Goal: Task Accomplishment & Management: Use online tool/utility

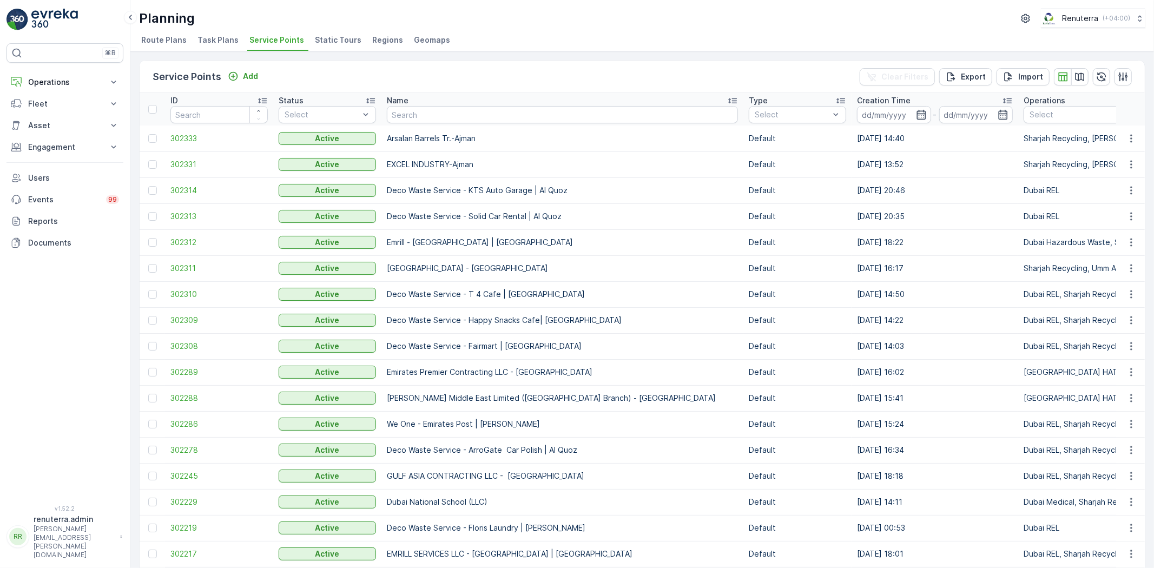
click at [415, 123] on th "Name" at bounding box center [563, 109] width 362 height 32
click at [414, 117] on input "text" at bounding box center [562, 114] width 351 height 17
type input "g"
click at [412, 116] on input "text" at bounding box center [562, 114] width 351 height 17
type input "belga"
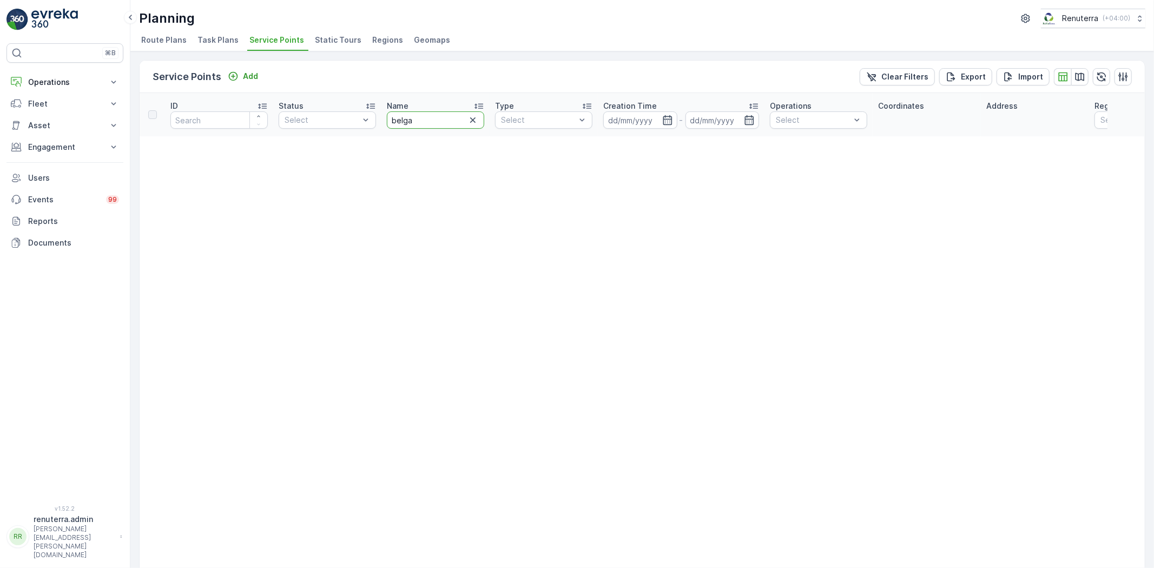
drag, startPoint x: 424, startPoint y: 118, endPoint x: 379, endPoint y: 123, distance: 45.2
type input "bel"
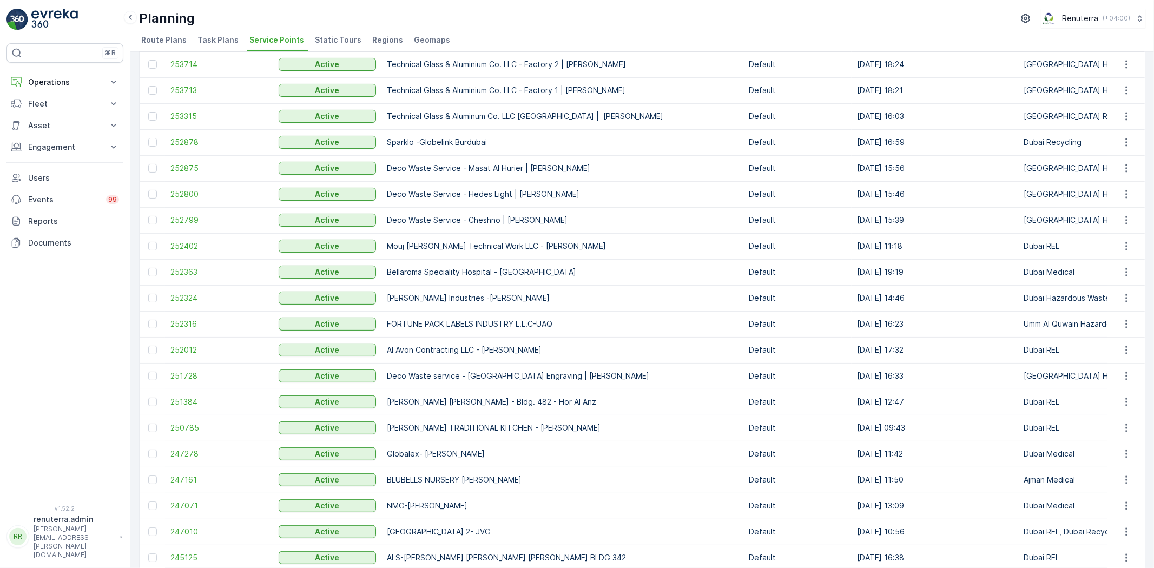
scroll to position [180, 0]
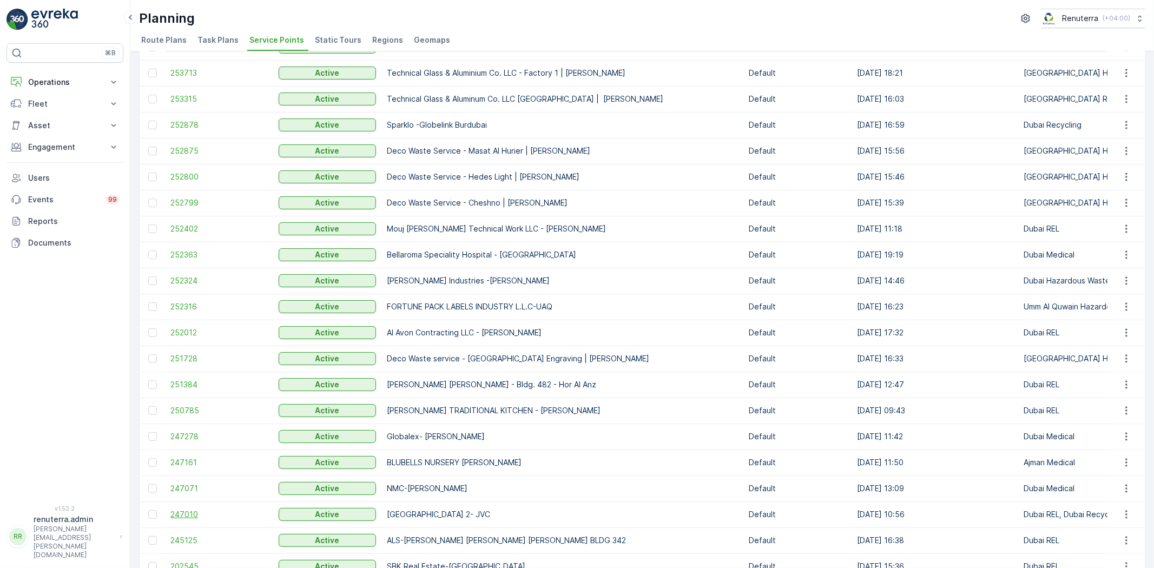
click at [196, 510] on span "247010" at bounding box center [218, 514] width 97 height 11
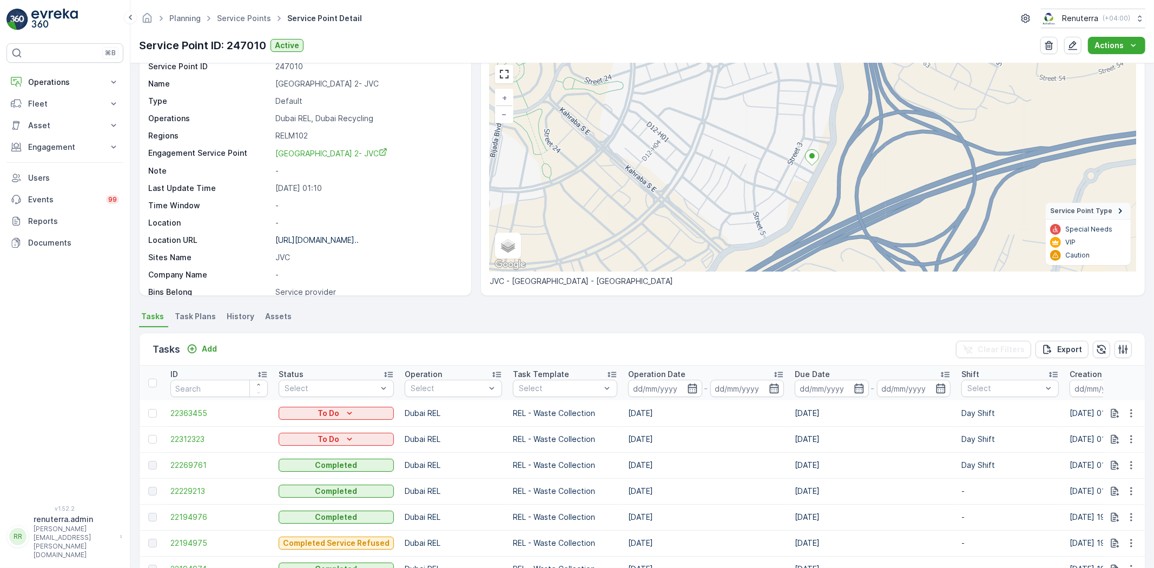
scroll to position [120, 0]
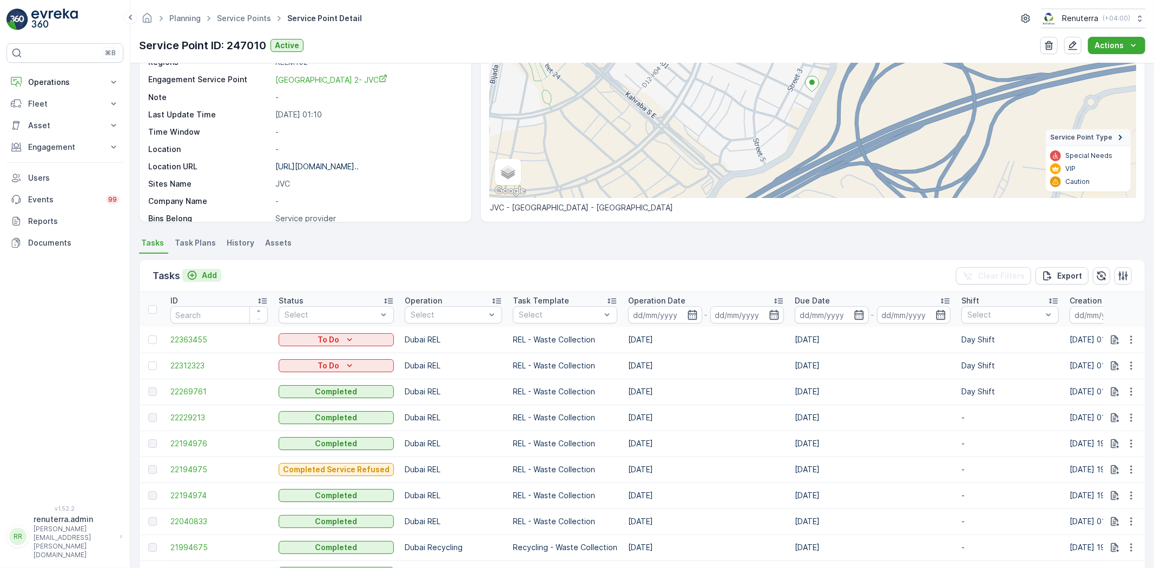
click at [216, 272] on p "Add" at bounding box center [209, 275] width 15 height 11
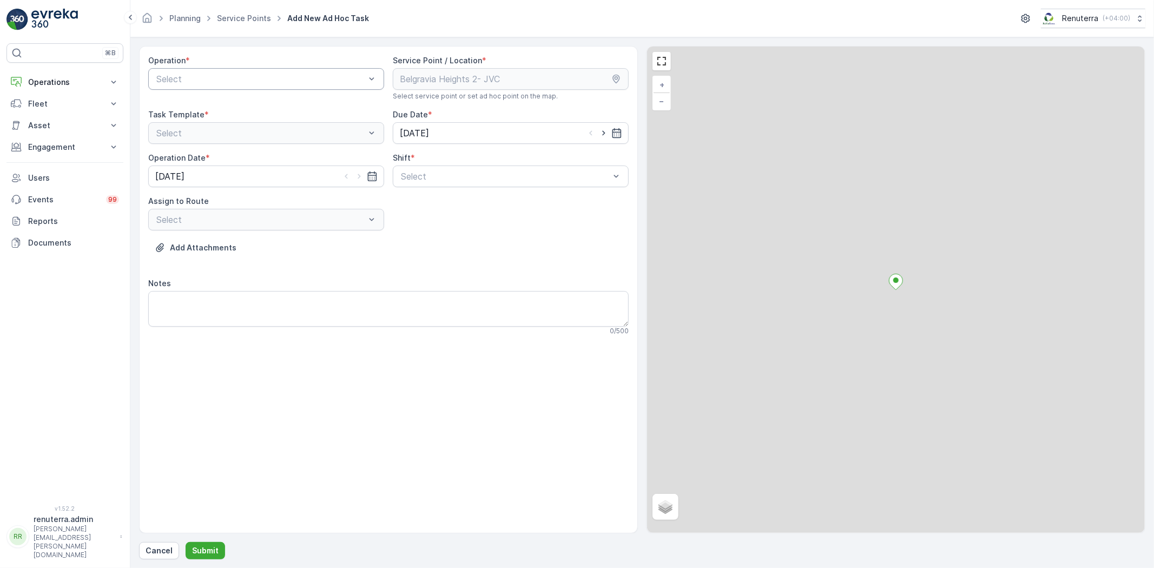
click at [192, 89] on div "Select" at bounding box center [266, 79] width 236 height 22
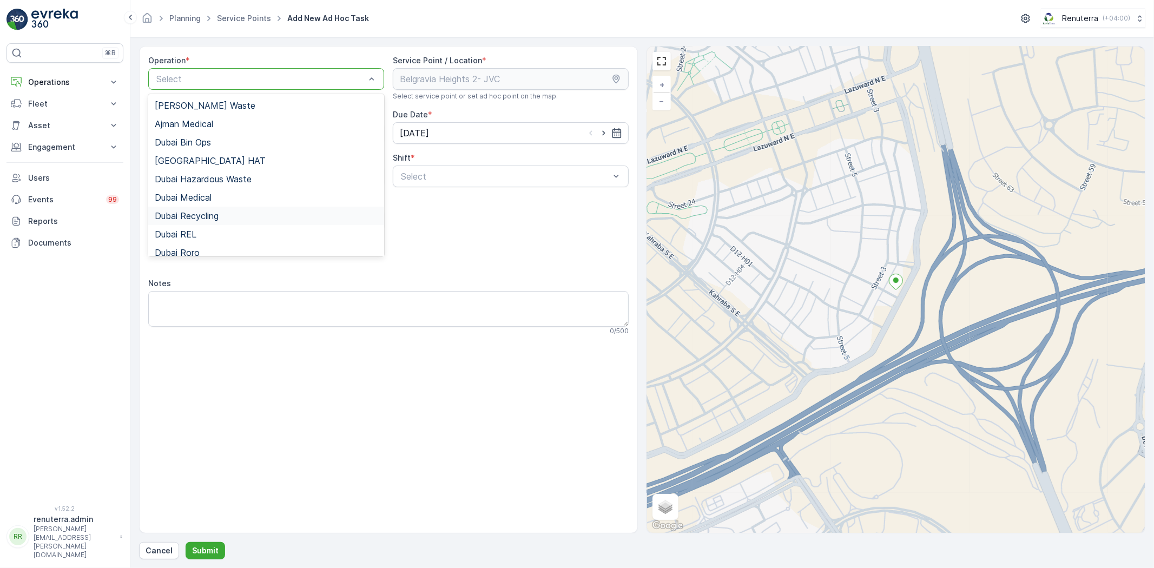
click at [209, 211] on span "Dubai Recycling" at bounding box center [187, 216] width 64 height 10
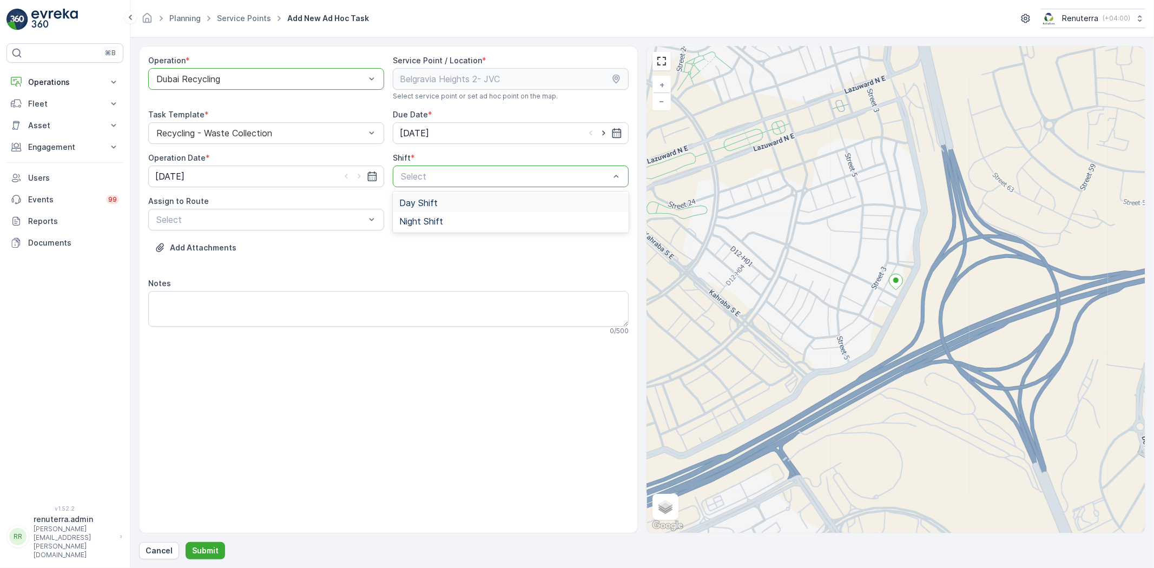
click at [418, 186] on div "Select" at bounding box center [511, 177] width 236 height 22
click at [421, 194] on div "Day Shift" at bounding box center [511, 203] width 236 height 18
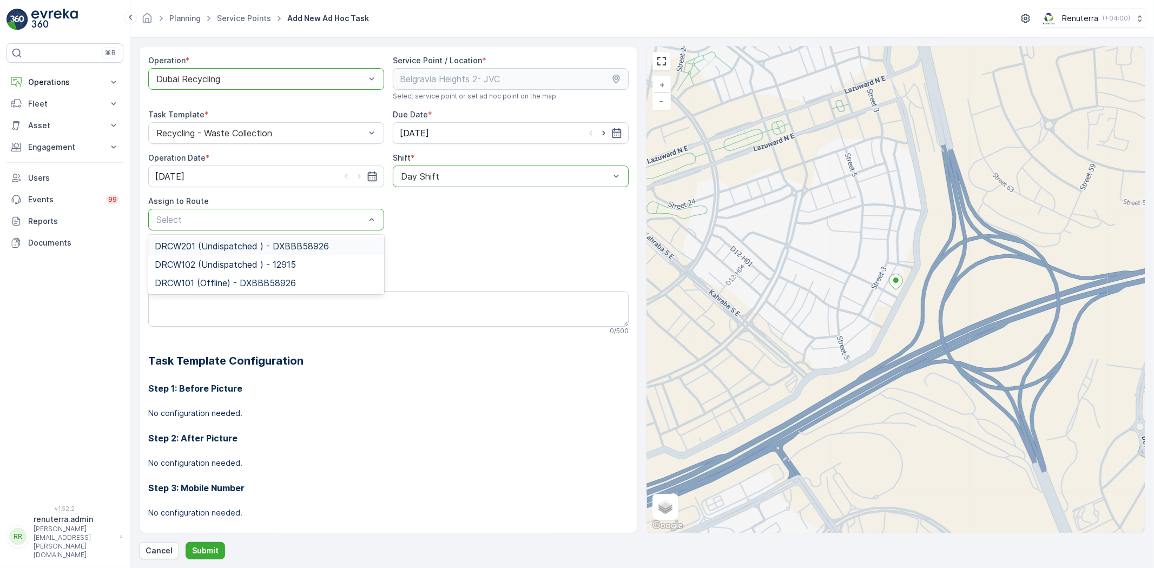
click at [347, 229] on div "Select" at bounding box center [266, 220] width 236 height 22
click at [274, 284] on span "DRCW101 (Offline) - DXBBB58926" at bounding box center [225, 283] width 141 height 10
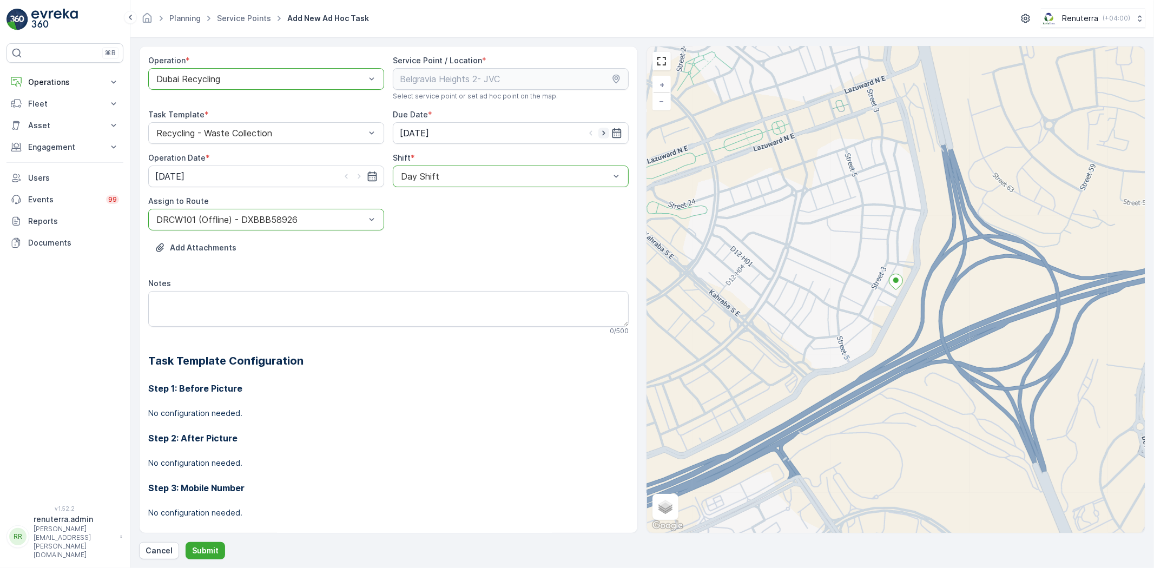
click at [601, 137] on icon "button" at bounding box center [604, 133] width 11 height 11
type input "14.10.2025"
click at [363, 177] on icon "button" at bounding box center [359, 176] width 11 height 11
type input "14.10.2025"
click at [314, 226] on div "DRCW101 (Offline) - DXBBB58926" at bounding box center [266, 220] width 236 height 22
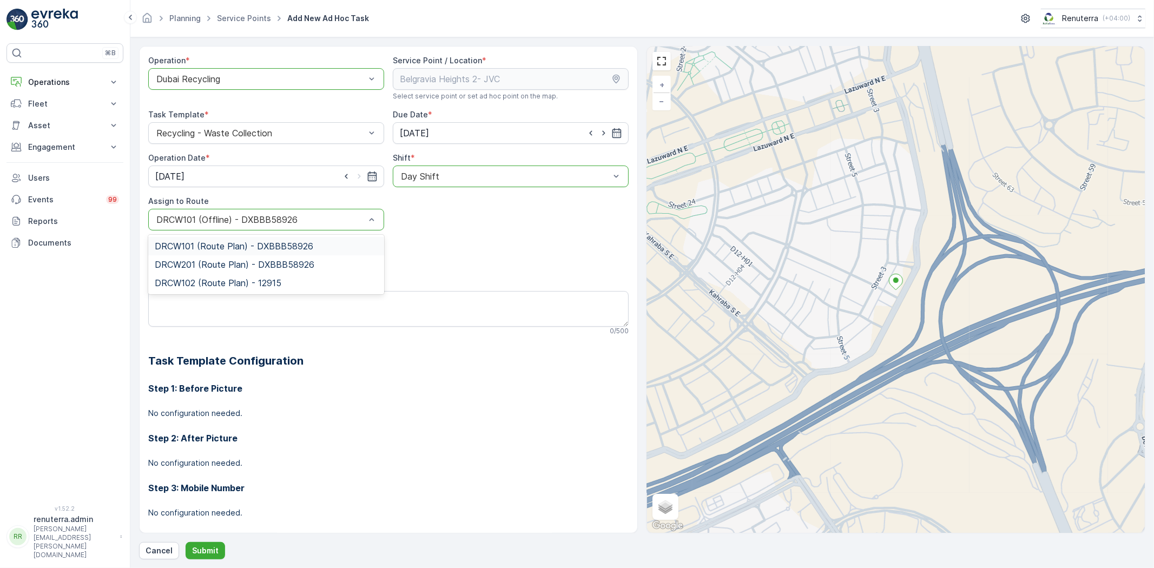
click at [249, 249] on span "DRCW101 (Route Plan) - DXBBB58926" at bounding box center [234, 246] width 159 height 10
click at [189, 553] on button "Submit" at bounding box center [206, 550] width 40 height 17
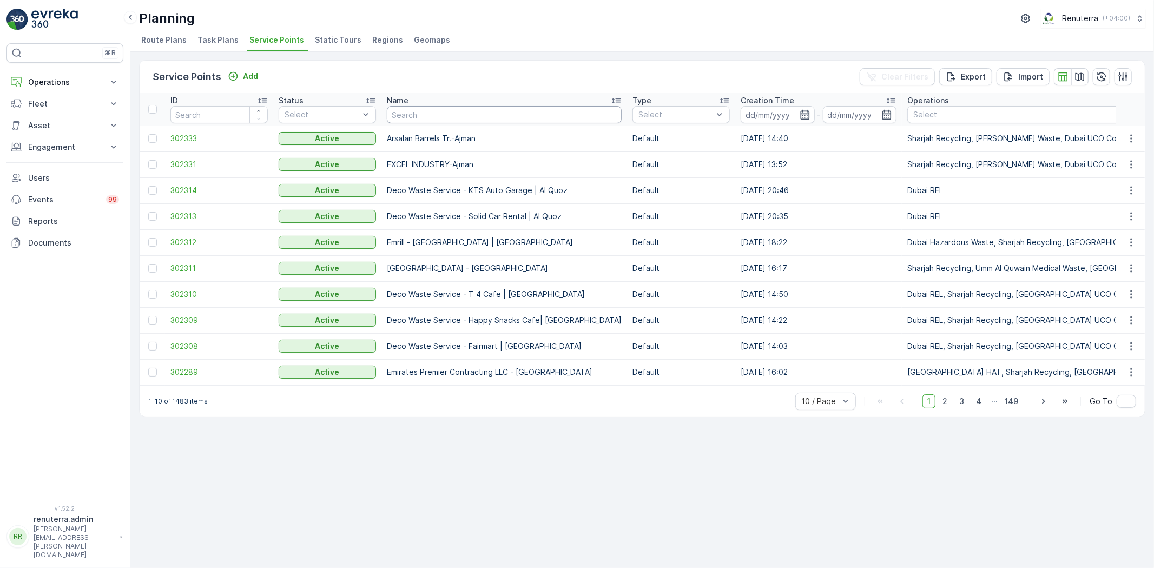
click at [403, 111] on input "text" at bounding box center [504, 114] width 235 height 17
click at [193, 134] on span "302333" at bounding box center [218, 138] width 97 height 11
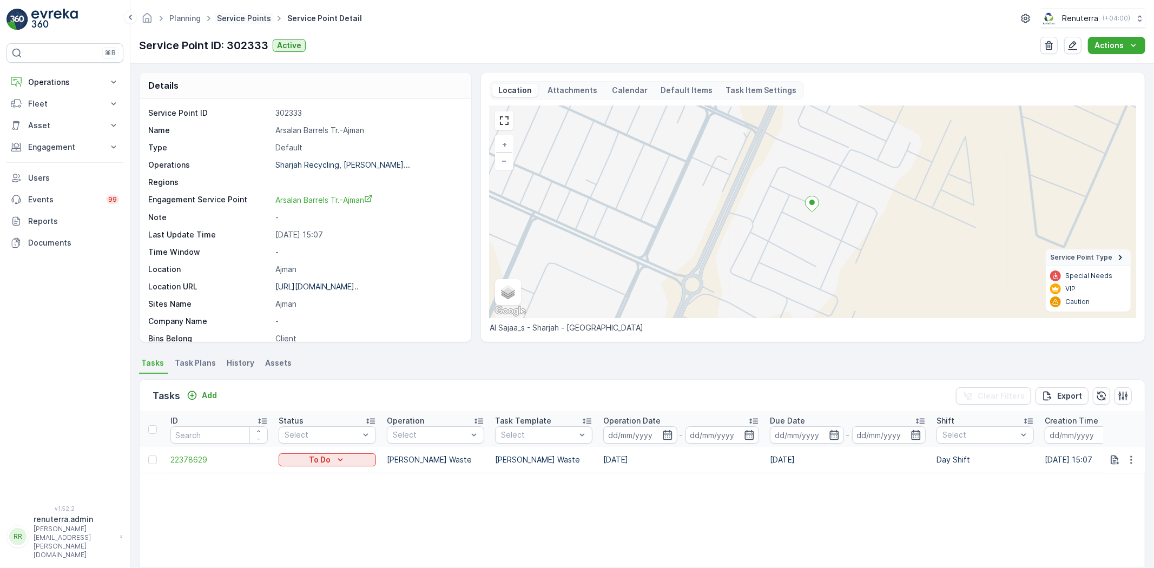
click at [247, 22] on link "Service Points" at bounding box center [244, 18] width 54 height 9
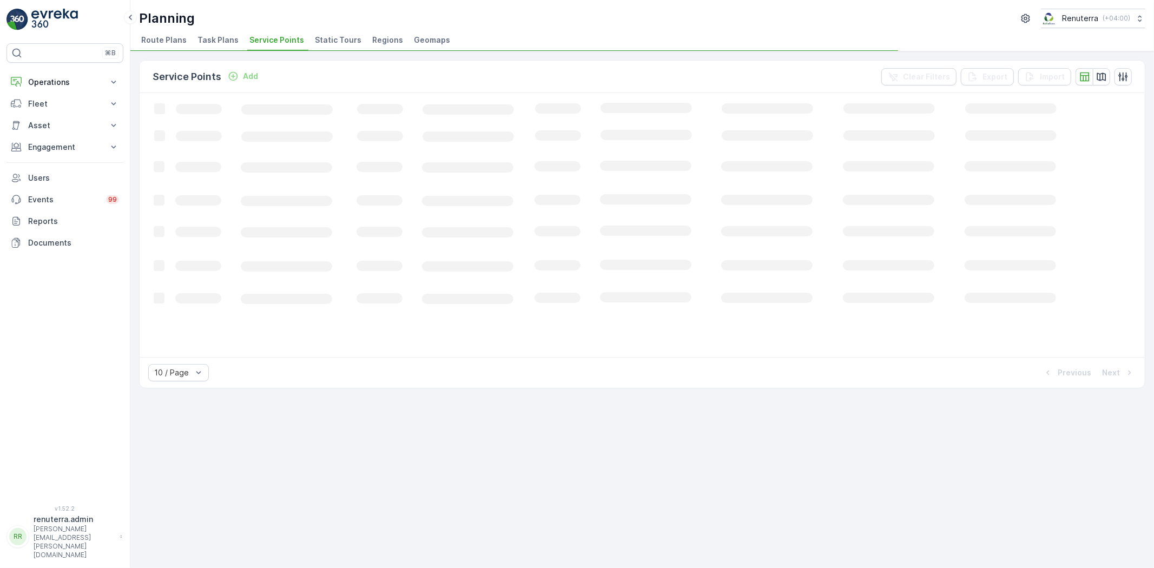
click at [382, 3] on div "Planning Renuterra ( +04:00 ) Route Plans Task Plans Service Points Static Tour…" at bounding box center [642, 25] width 1024 height 51
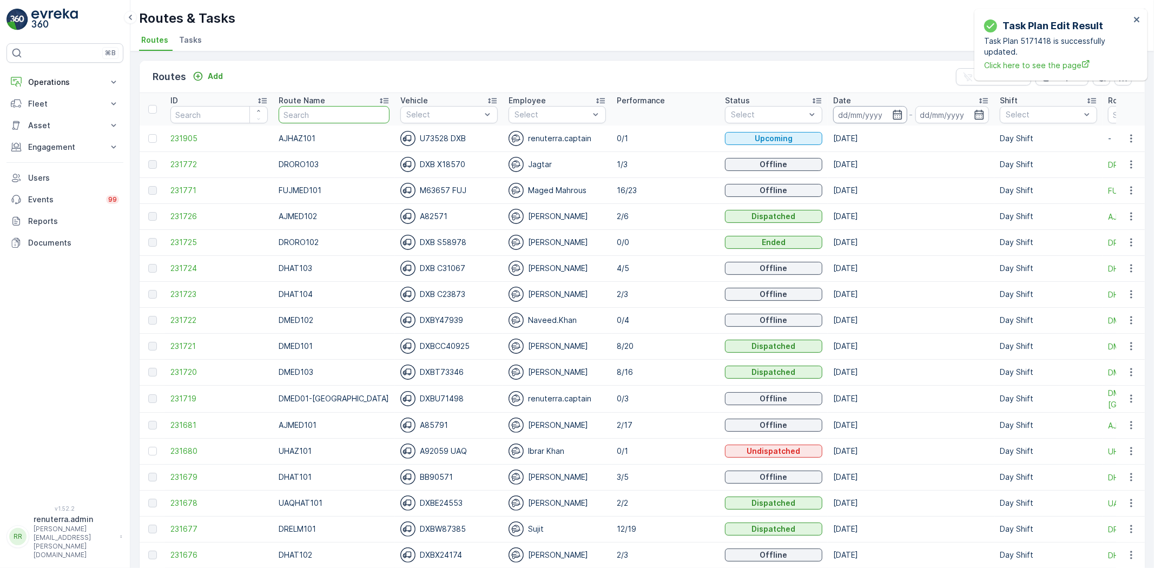
click at [846, 113] on input at bounding box center [870, 114] width 74 height 17
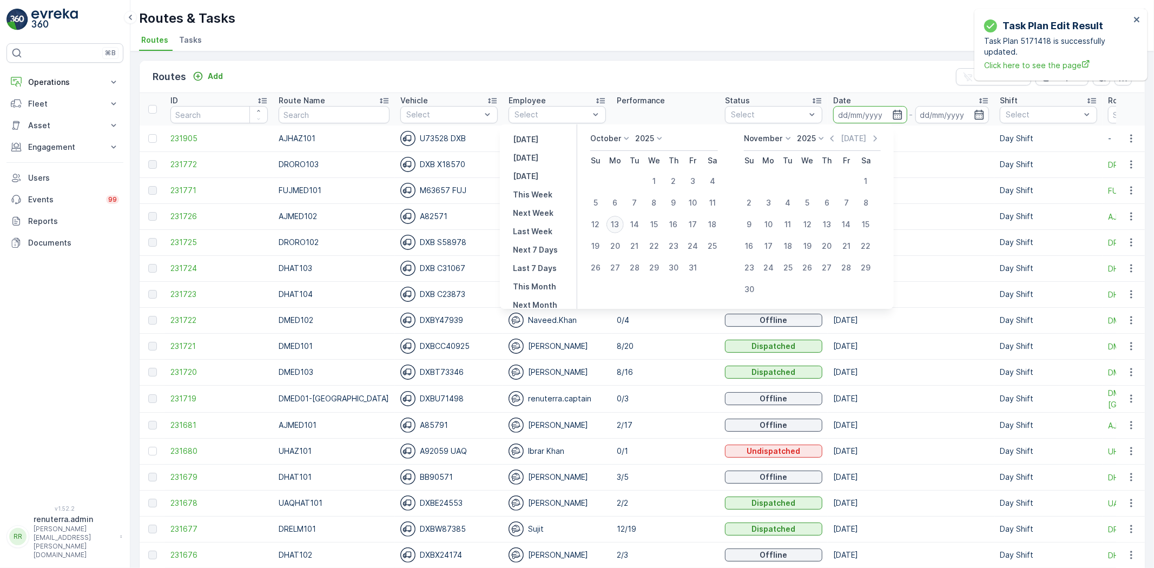
click at [620, 228] on div "13" at bounding box center [615, 224] width 17 height 17
type input "[DATE]"
click at [620, 228] on div "13" at bounding box center [615, 224] width 17 height 17
type input "[DATE]"
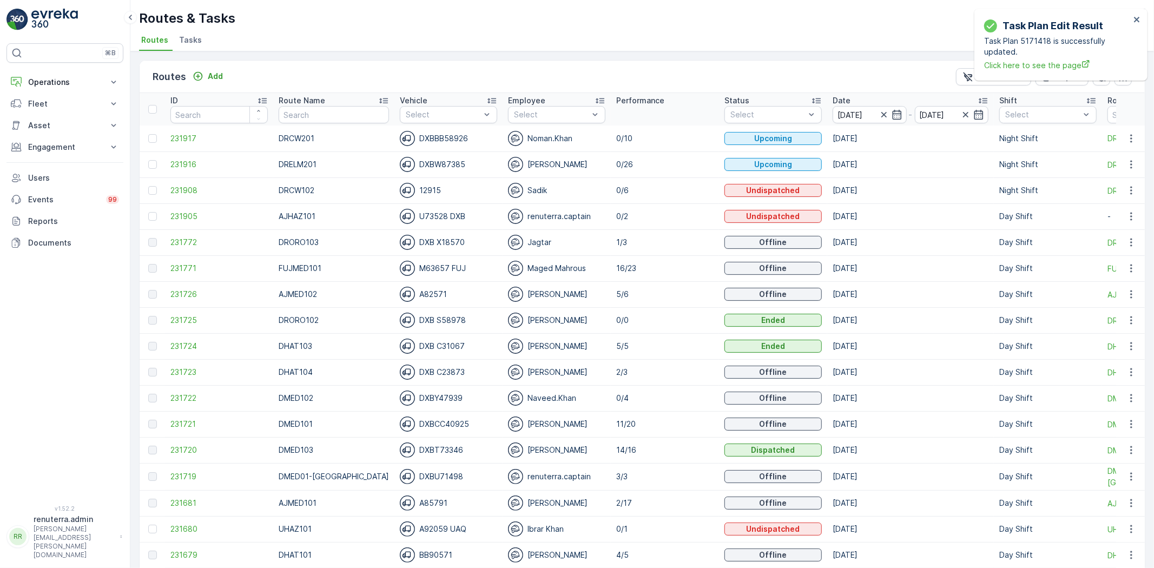
click at [334, 111] on input "text" at bounding box center [334, 114] width 110 height 17
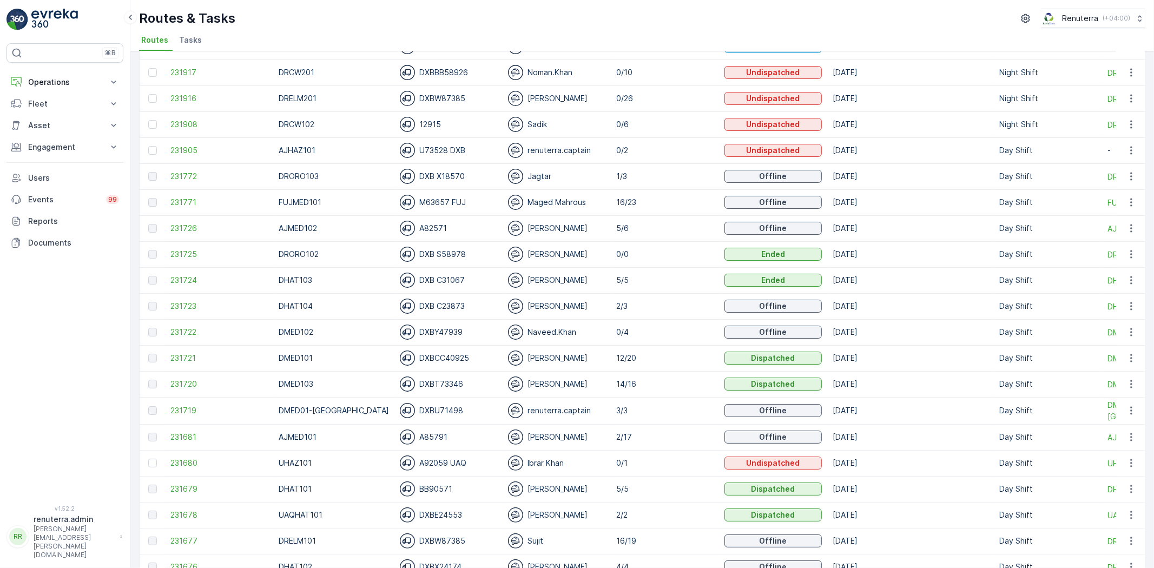
scroll to position [120, 0]
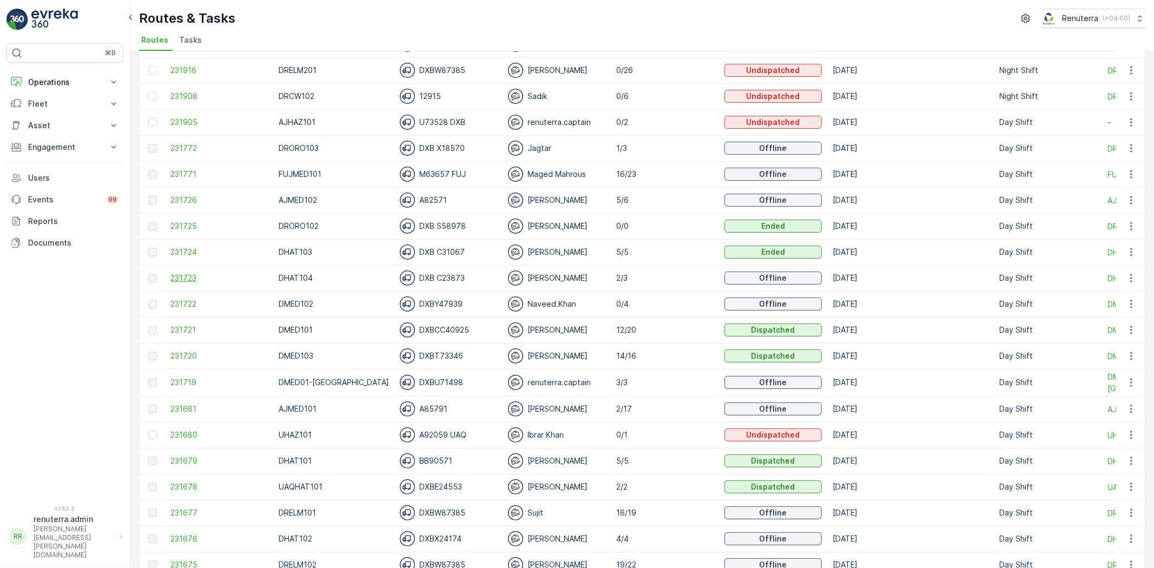
click at [172, 277] on span "231723" at bounding box center [218, 278] width 97 height 11
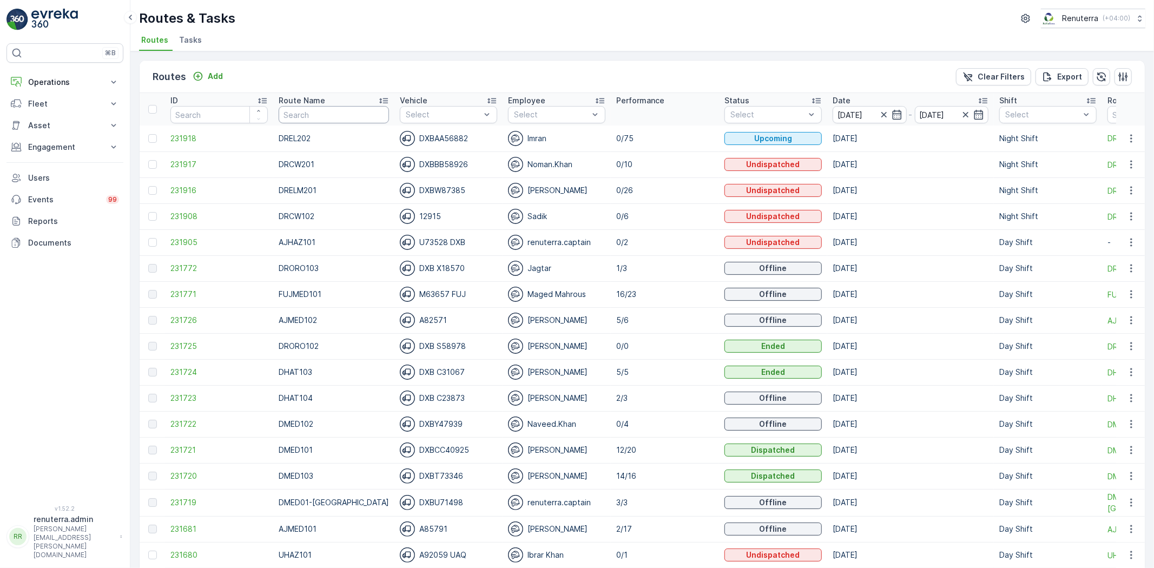
click at [305, 115] on input "text" at bounding box center [334, 114] width 110 height 17
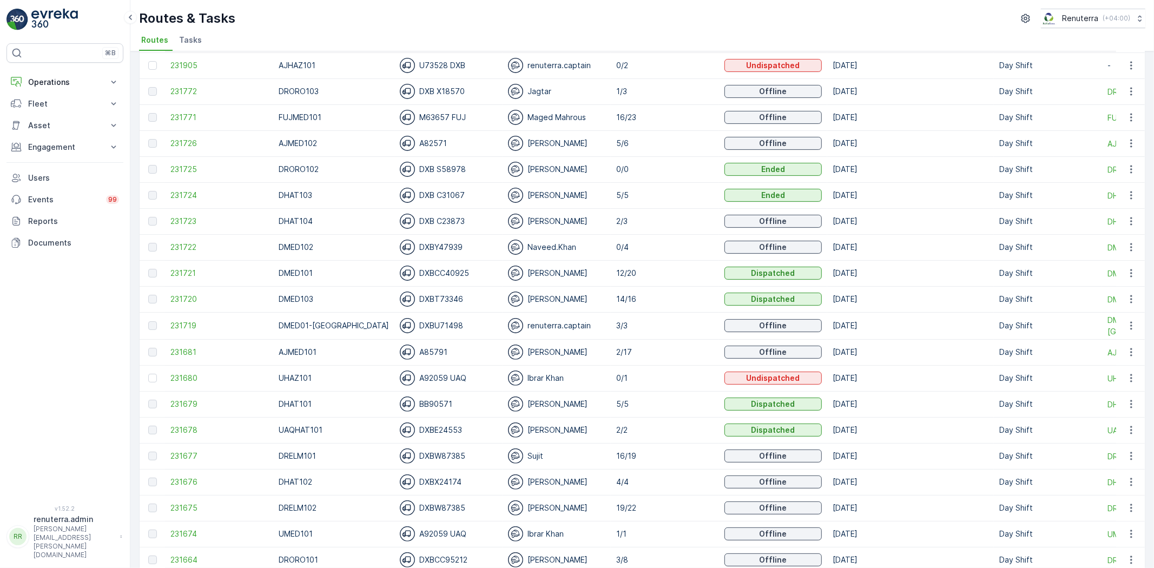
scroll to position [180, 0]
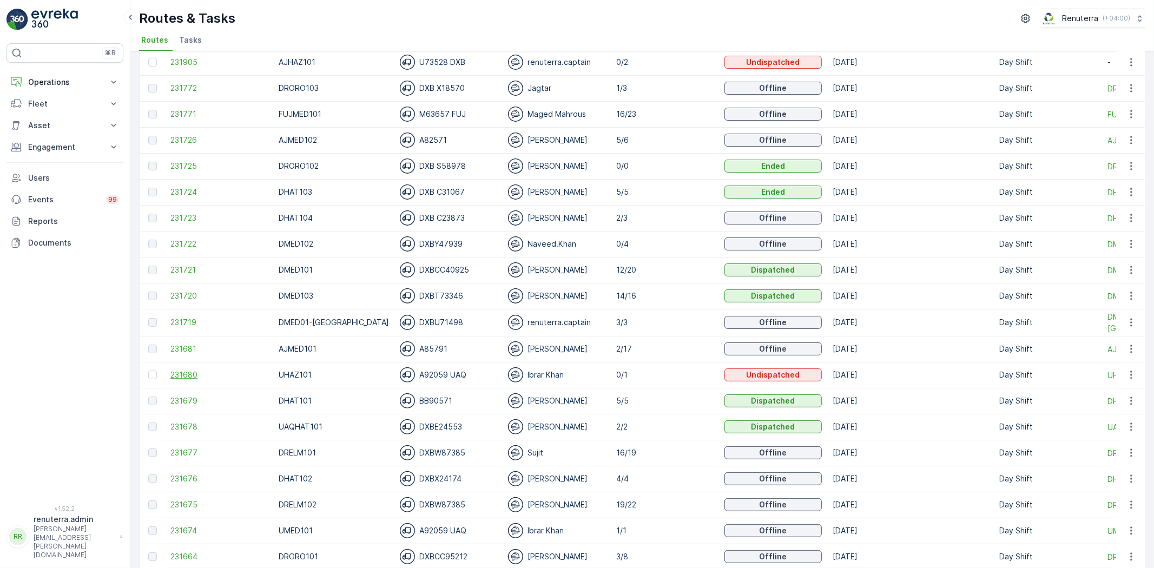
click at [181, 372] on span "231680" at bounding box center [218, 375] width 97 height 11
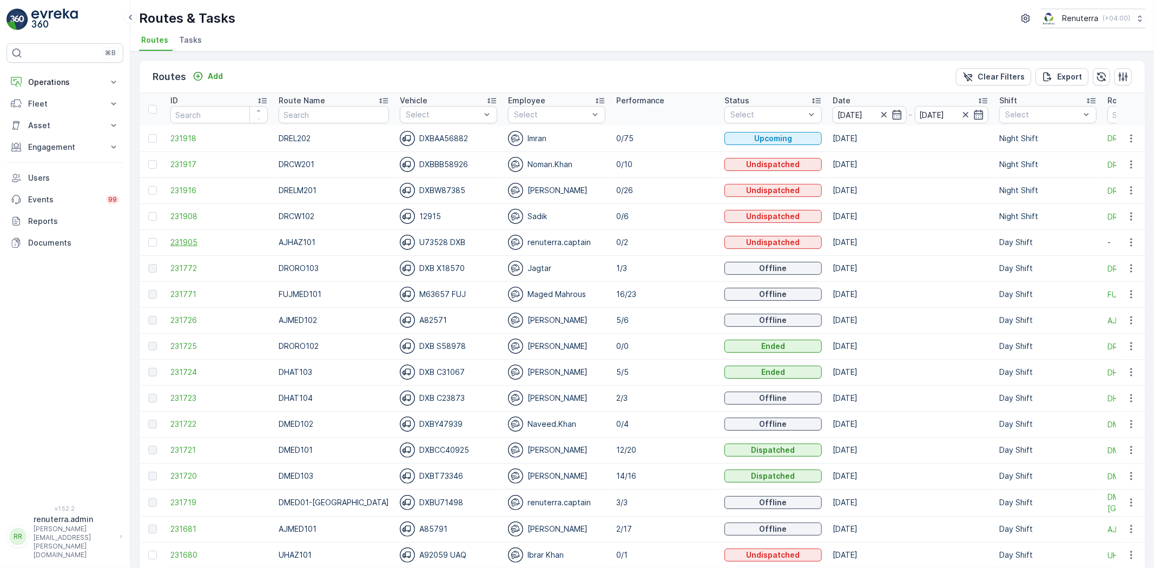
click at [212, 240] on span "231905" at bounding box center [218, 242] width 97 height 11
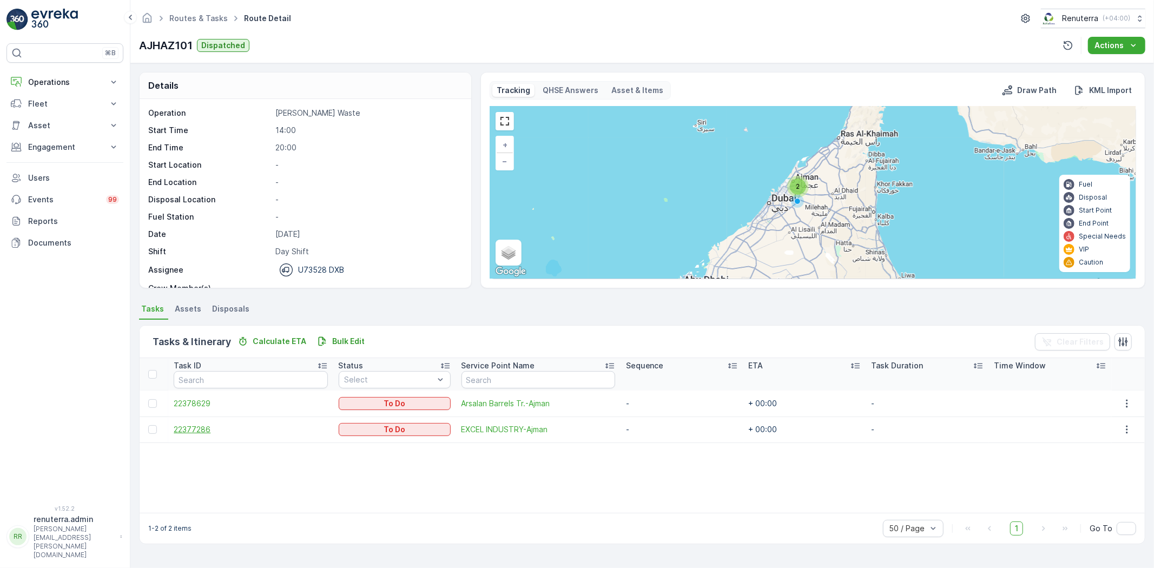
click at [217, 433] on span "22377286" at bounding box center [251, 429] width 154 height 11
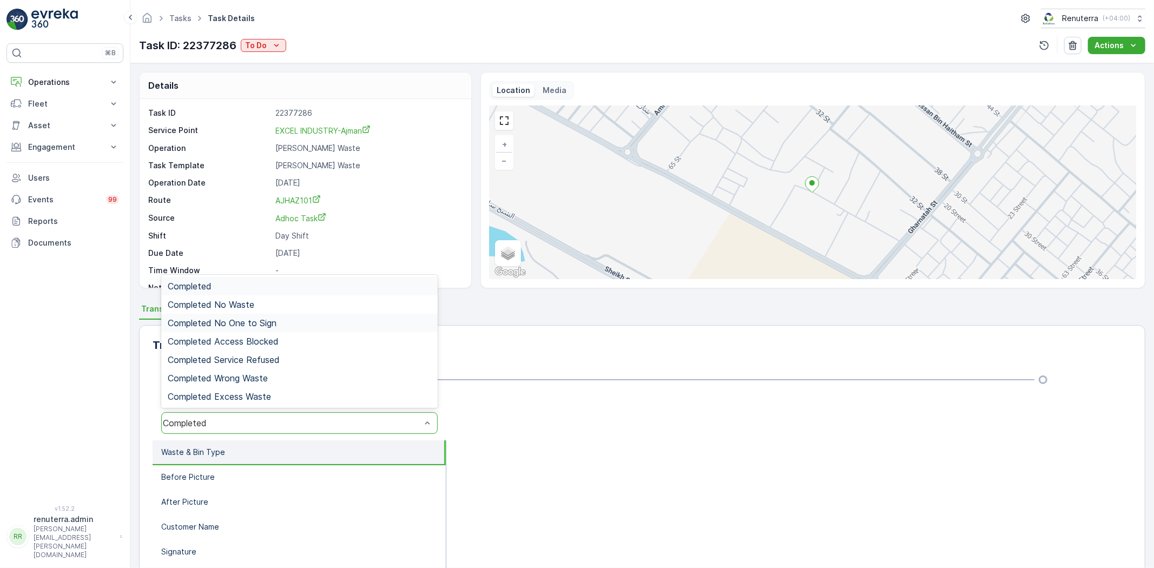
click at [274, 325] on span "Completed No One to Sign" at bounding box center [222, 323] width 109 height 10
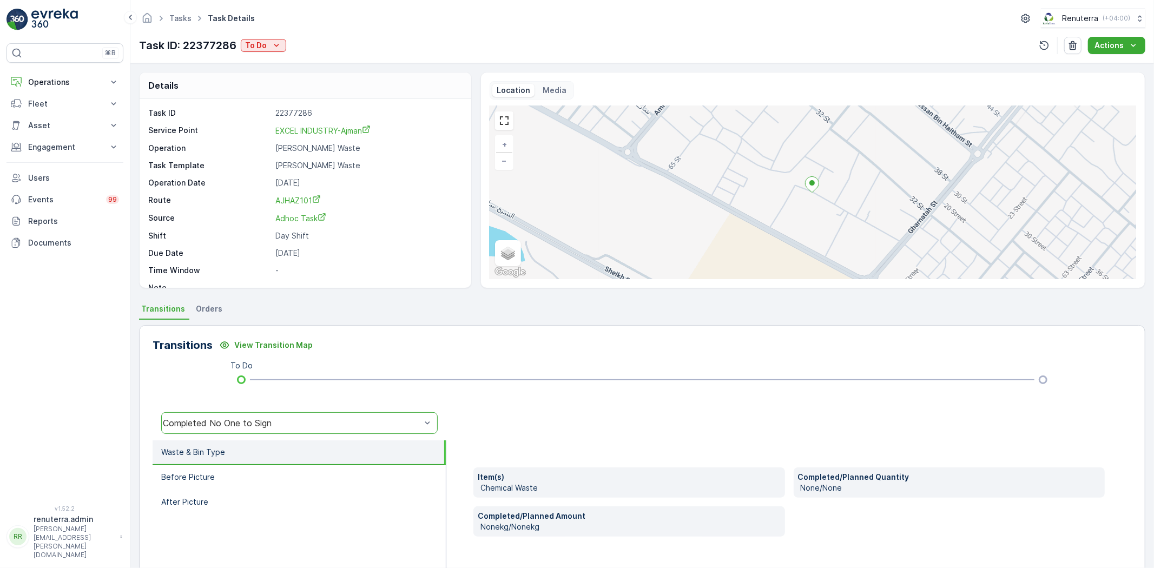
click at [316, 418] on div "Completed No One to Sign" at bounding box center [292, 423] width 258 height 10
click at [266, 419] on div "Completed No One to Sign" at bounding box center [292, 423] width 258 height 10
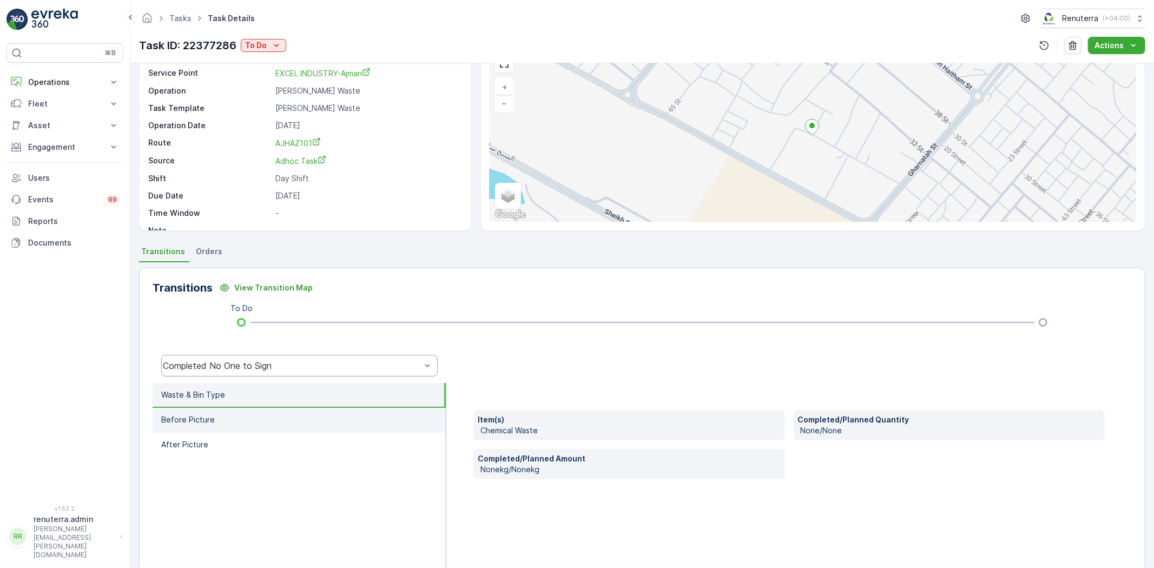
scroll to position [114, 0]
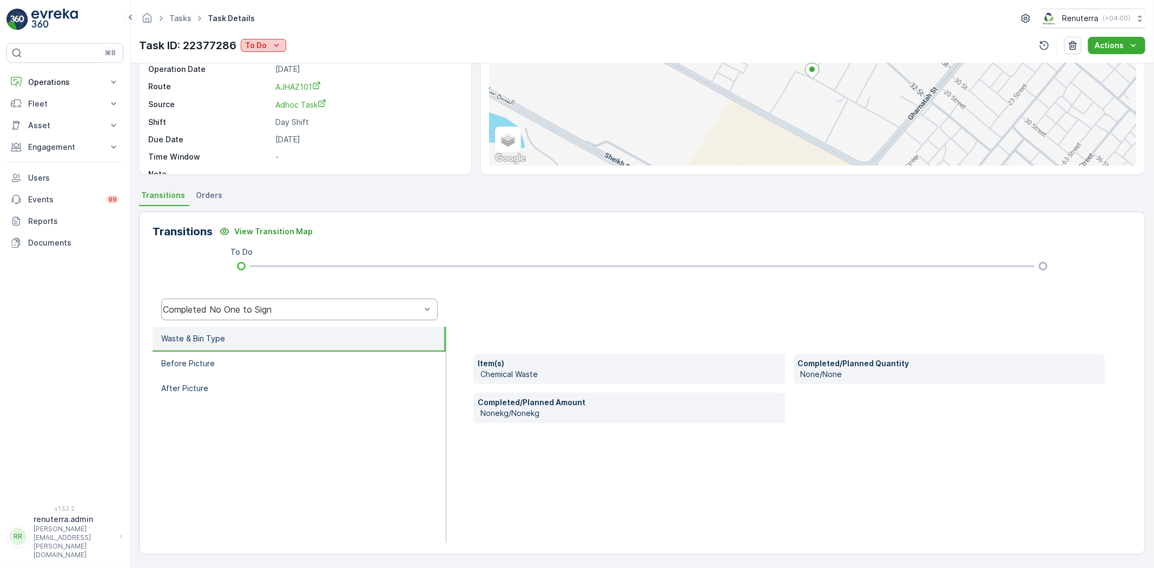
drag, startPoint x: 266, startPoint y: 40, endPoint x: 279, endPoint y: 44, distance: 13.9
click at [268, 40] on div "To Do" at bounding box center [263, 45] width 37 height 11
click at [326, 86] on div "Completed No One to Sign" at bounding box center [300, 91] width 112 height 15
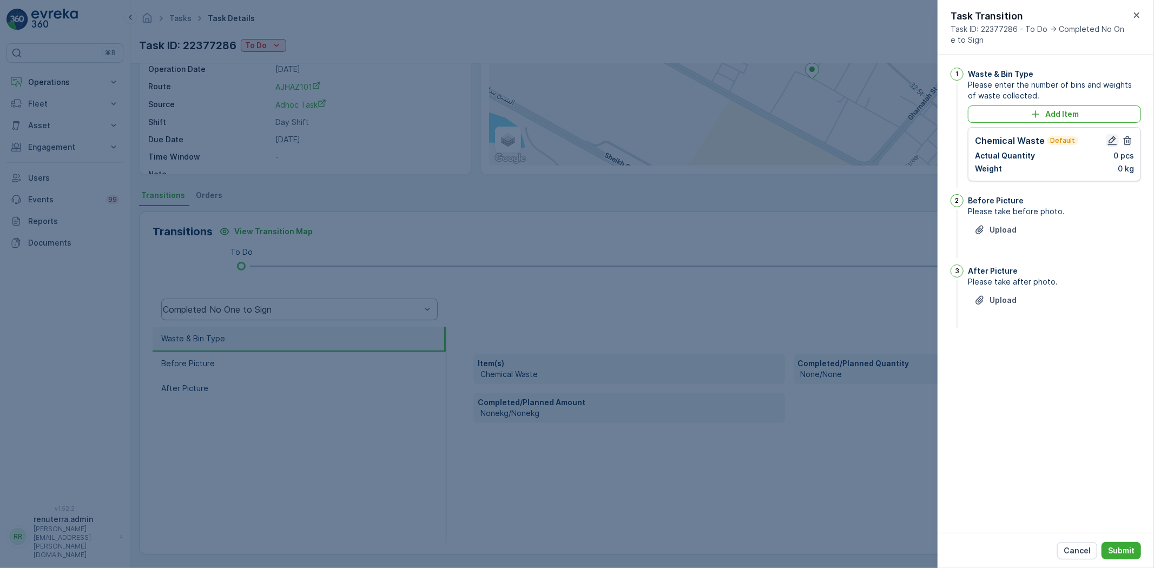
click at [1115, 146] on icon "button" at bounding box center [1112, 140] width 11 height 11
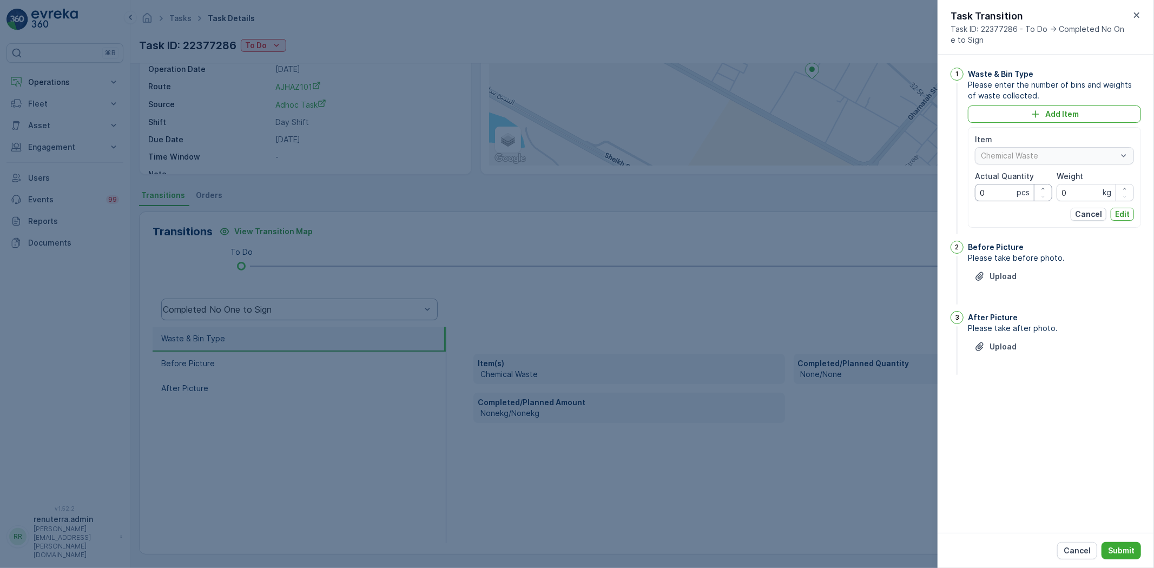
click at [1003, 186] on Quantity "0" at bounding box center [1013, 192] width 77 height 17
drag, startPoint x: 988, startPoint y: 188, endPoint x: 976, endPoint y: 190, distance: 12.0
click at [976, 190] on Quantity "0" at bounding box center [1013, 192] width 77 height 17
type Quantity "1"
drag, startPoint x: 1082, startPoint y: 185, endPoint x: 1055, endPoint y: 190, distance: 27.7
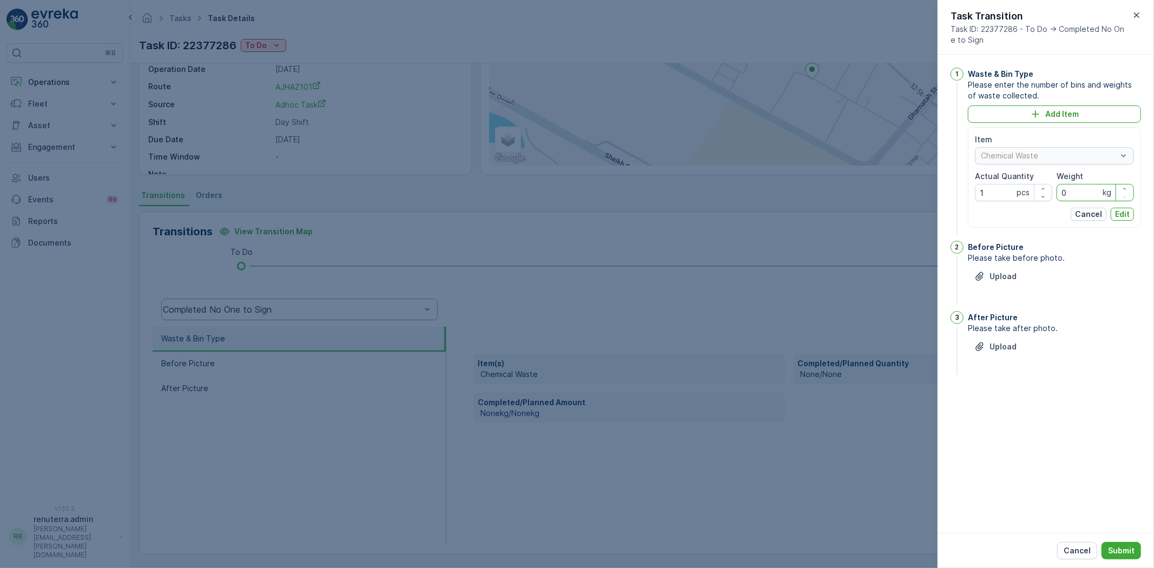
click at [1055, 190] on div "Item Chemical Waste Actual Quantity 1 pcs Weight 0 kg" at bounding box center [1054, 167] width 159 height 67
type input "2150"
click at [1122, 218] on p "Edit" at bounding box center [1122, 214] width 15 height 11
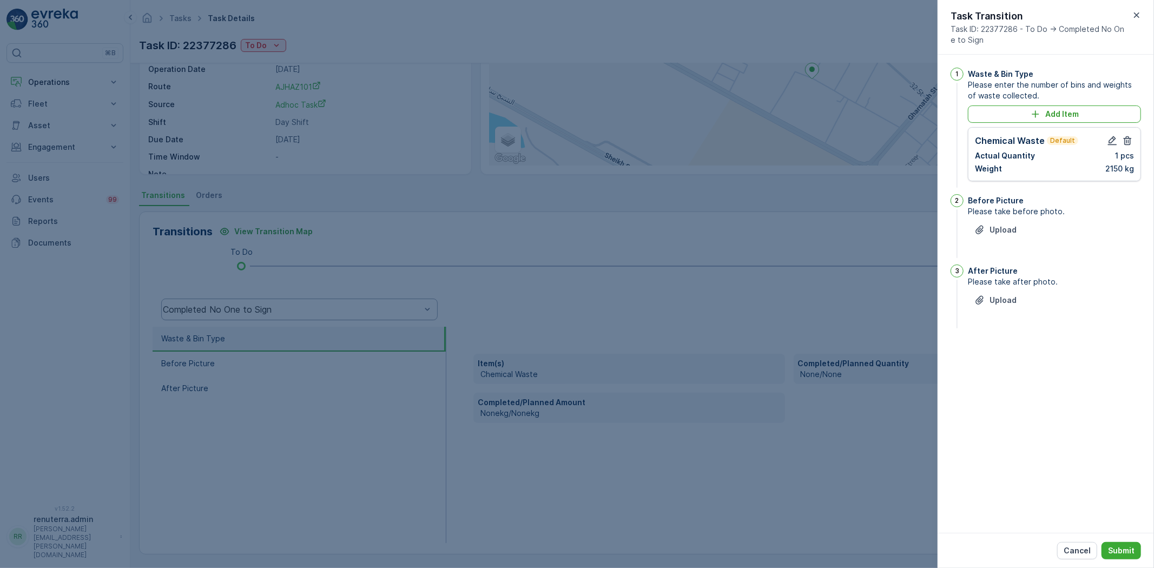
click at [1000, 239] on div "Upload" at bounding box center [1054, 236] width 173 height 30
click at [997, 231] on p "Upload" at bounding box center [1003, 230] width 27 height 11
click at [988, 351] on div "Upload" at bounding box center [996, 354] width 42 height 11
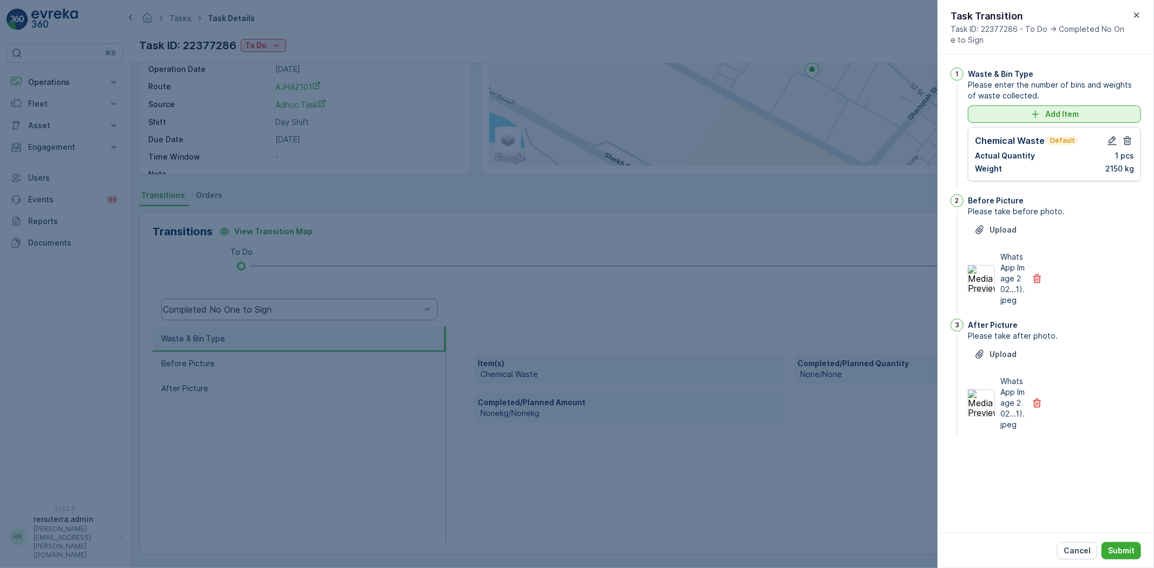
click at [1078, 120] on p "Add Item" at bounding box center [1063, 114] width 34 height 11
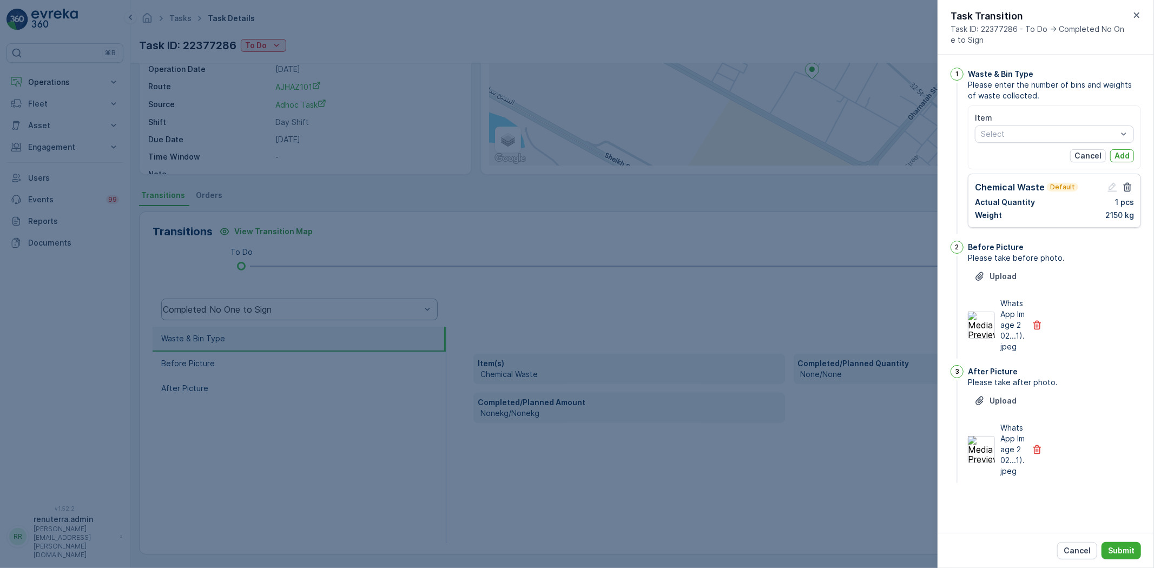
click at [1029, 123] on div "Item" at bounding box center [1054, 118] width 159 height 11
click at [1021, 222] on span "Expired Paints" at bounding box center [1008, 226] width 52 height 9
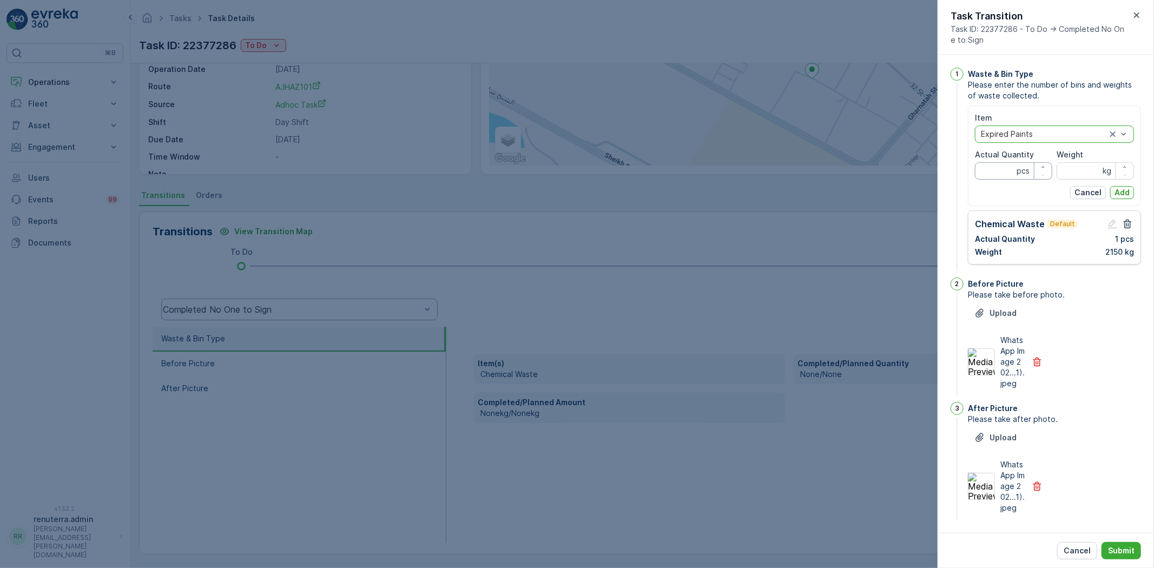
click at [1003, 170] on Quantity "Actual Quantity" at bounding box center [1013, 170] width 77 height 17
type Quantity "1"
click at [1069, 180] on div "Item option Expired Paints, selected. Expired Paints Actual Quantity 1 pcs Weig…" at bounding box center [1054, 156] width 159 height 87
click at [1074, 174] on input "Weight" at bounding box center [1095, 170] width 77 height 17
type input "710"
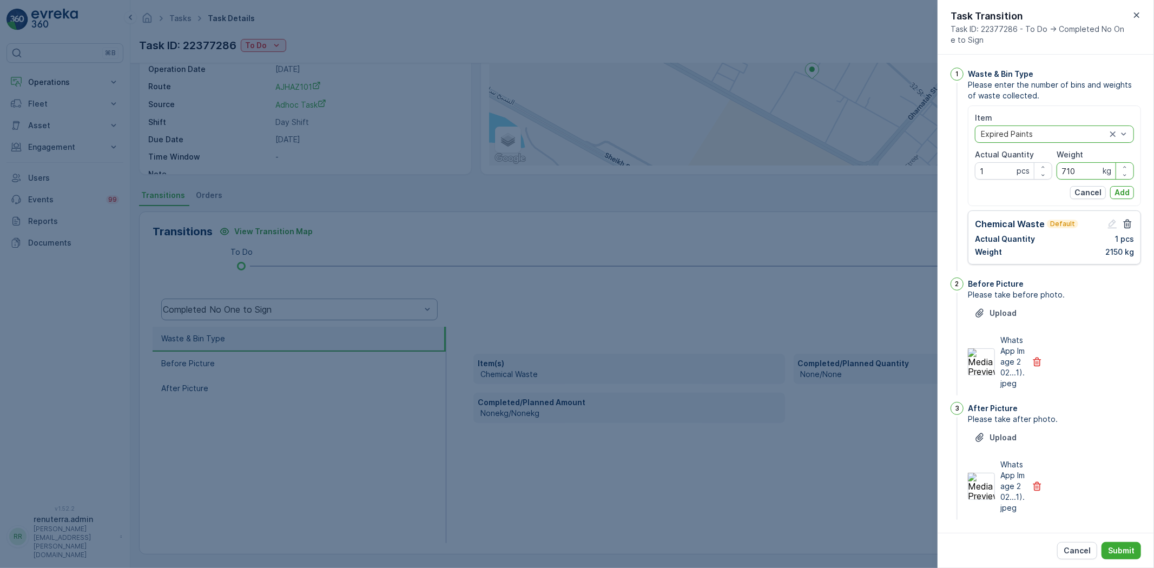
click at [1129, 185] on div "Item option Expired Paints, selected. Expired Paints Actual Quantity 1 pcs Weig…" at bounding box center [1054, 156] width 159 height 87
click at [1127, 190] on p "Add" at bounding box center [1122, 192] width 15 height 11
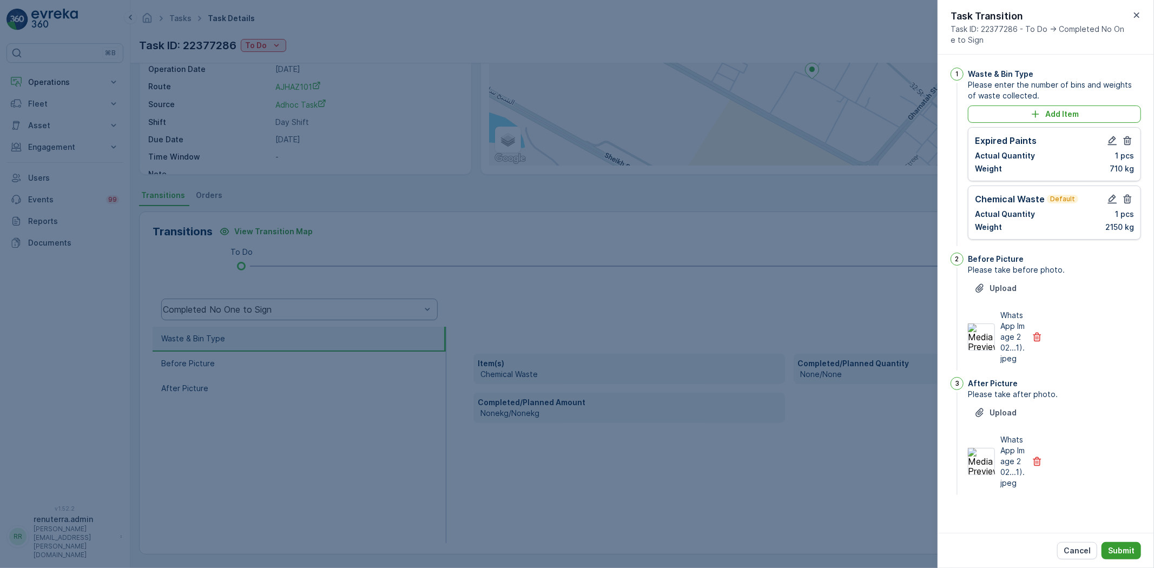
click at [1126, 555] on p "Submit" at bounding box center [1121, 551] width 27 height 11
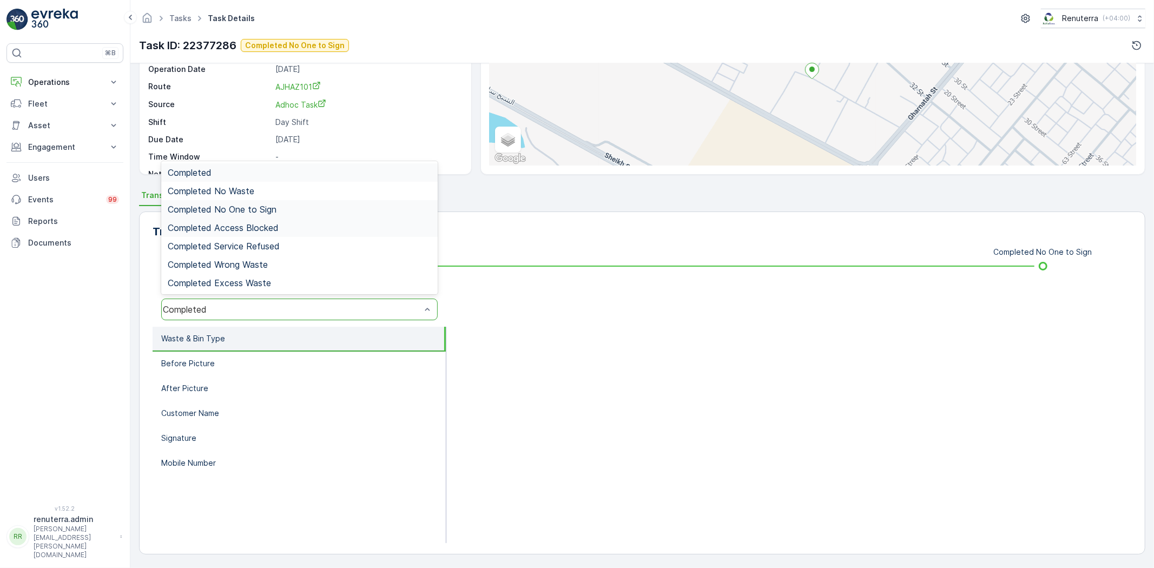
click at [241, 212] on span "Completed No One to Sign" at bounding box center [222, 210] width 109 height 10
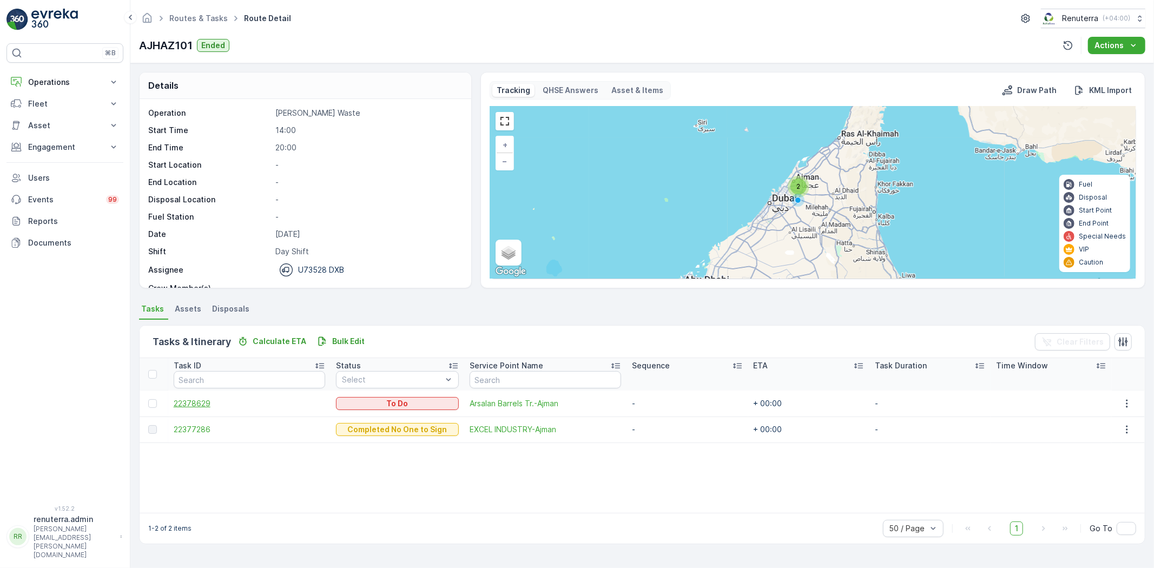
click at [208, 405] on span "22378629" at bounding box center [250, 403] width 152 height 11
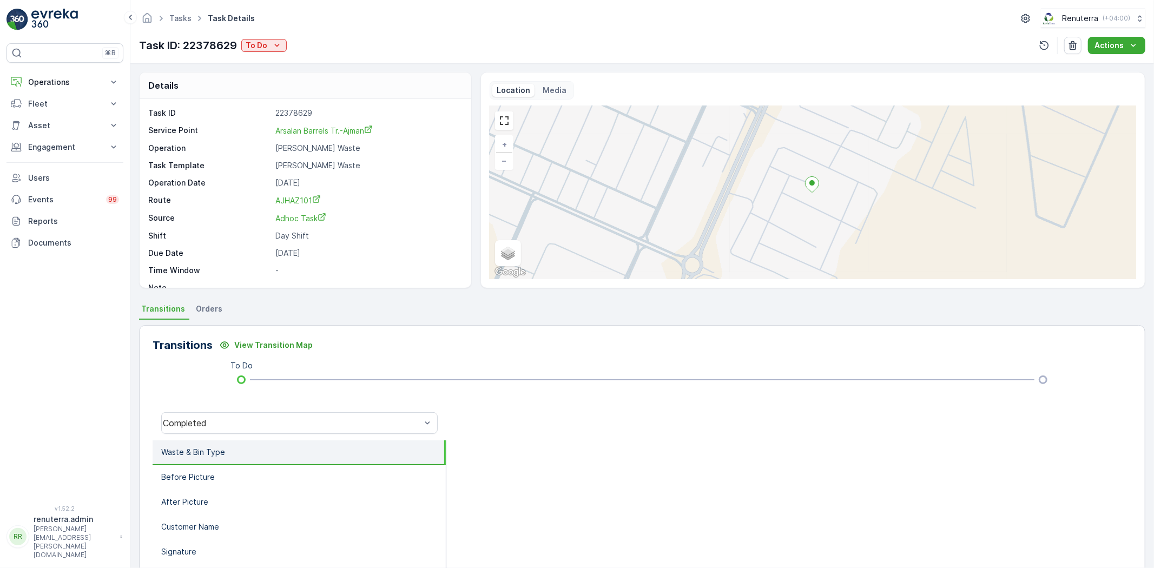
drag, startPoint x: 267, startPoint y: 38, endPoint x: 271, endPoint y: 52, distance: 15.2
click at [267, 38] on div "Task ID: 22378629 To Do" at bounding box center [213, 45] width 148 height 16
click at [278, 42] on icon "To Do" at bounding box center [277, 45] width 11 height 11
click at [291, 90] on span "Completed No One to Sign" at bounding box center [297, 92] width 98 height 11
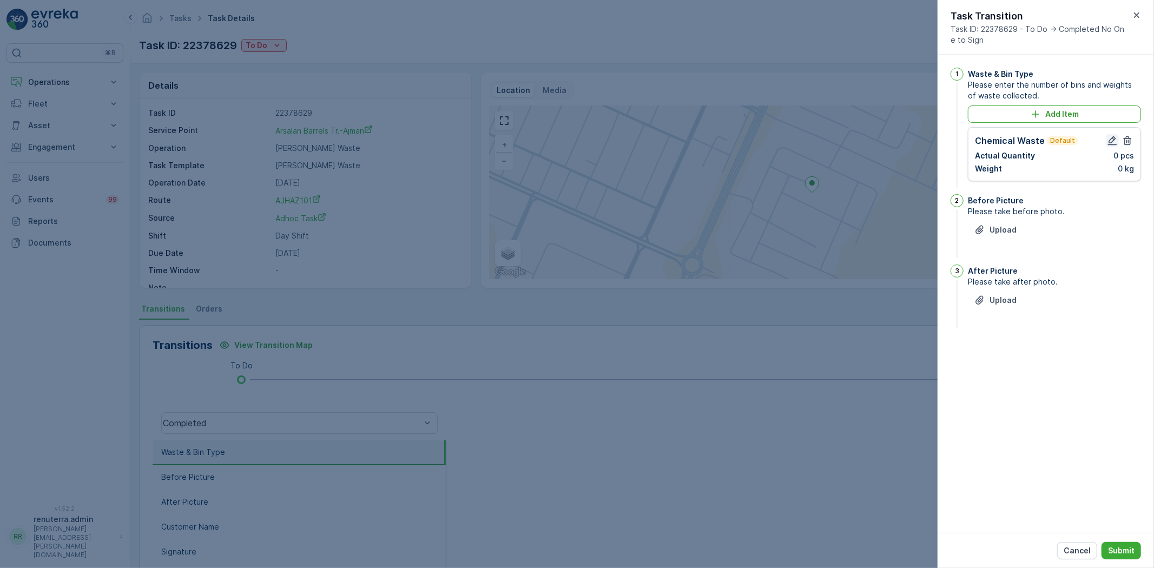
click at [1106, 138] on button "button" at bounding box center [1112, 140] width 13 height 13
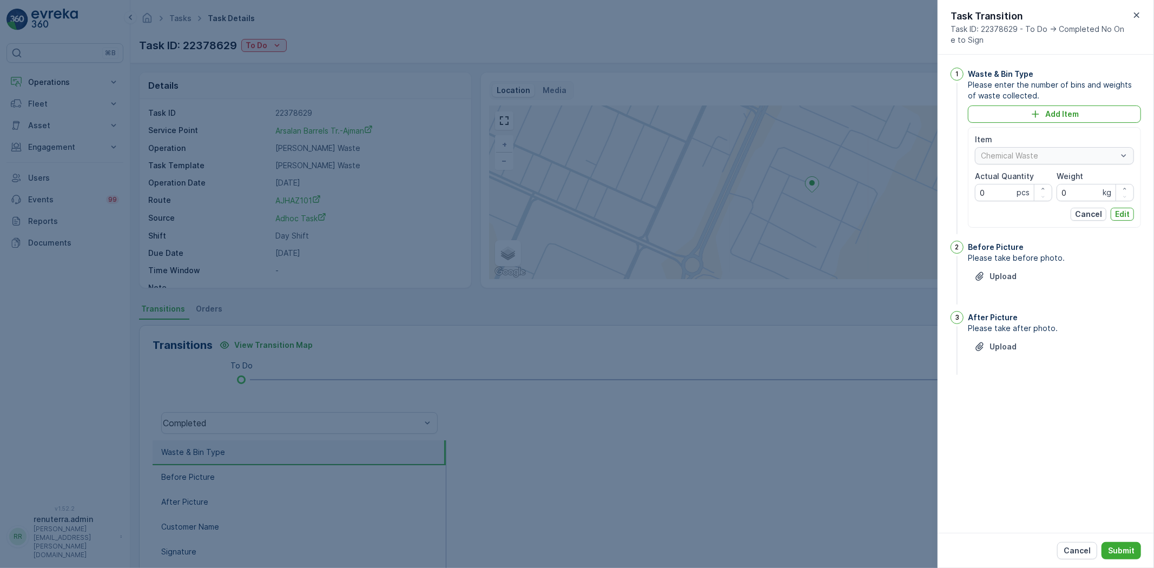
click at [1115, 142] on div "Item" at bounding box center [1054, 139] width 159 height 11
click at [1083, 162] on div "Chemical Waste" at bounding box center [1054, 155] width 159 height 17
click at [983, 188] on Quantity "0" at bounding box center [1013, 192] width 77 height 17
type Quantity "1"
click at [1090, 195] on input "0" at bounding box center [1095, 192] width 77 height 17
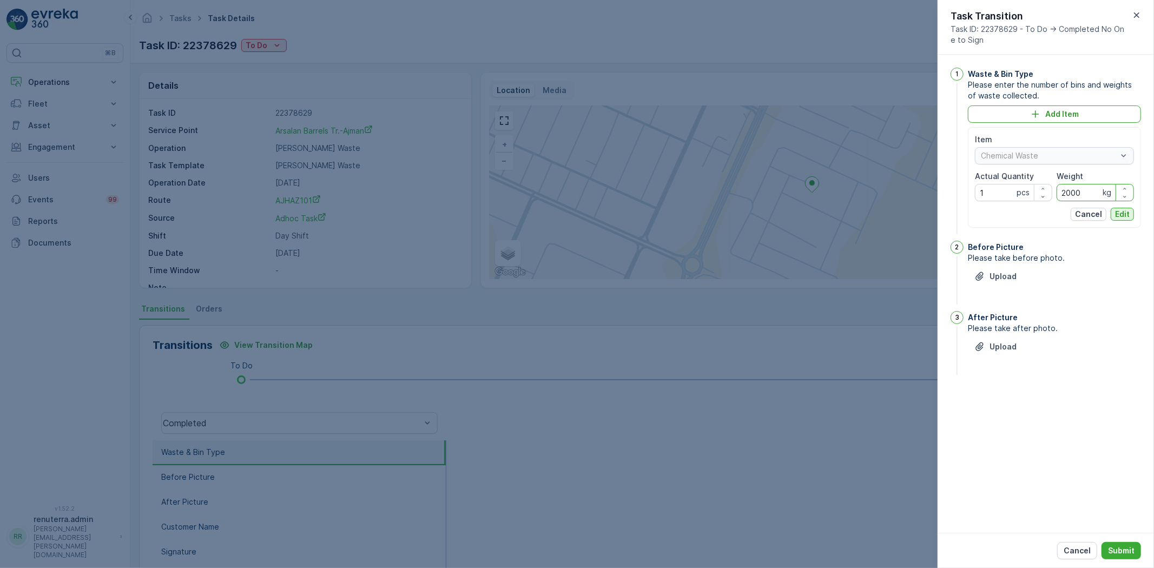
type input "2000"
click at [1123, 211] on p "Edit" at bounding box center [1122, 214] width 15 height 11
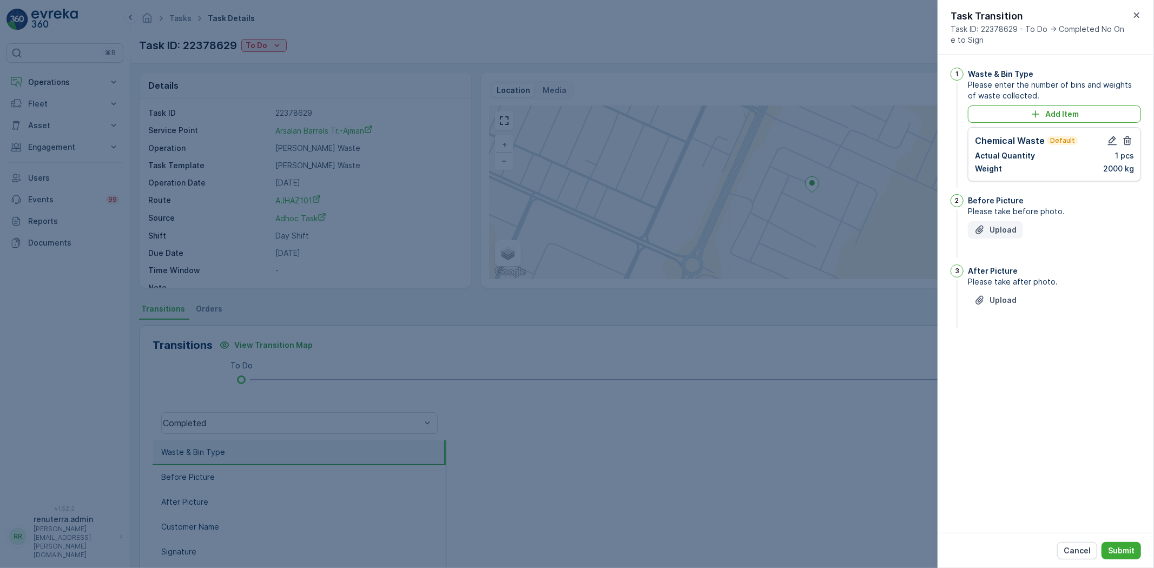
click at [1006, 229] on p "Upload" at bounding box center [1003, 230] width 27 height 11
click at [869, 145] on div at bounding box center [577, 284] width 1154 height 568
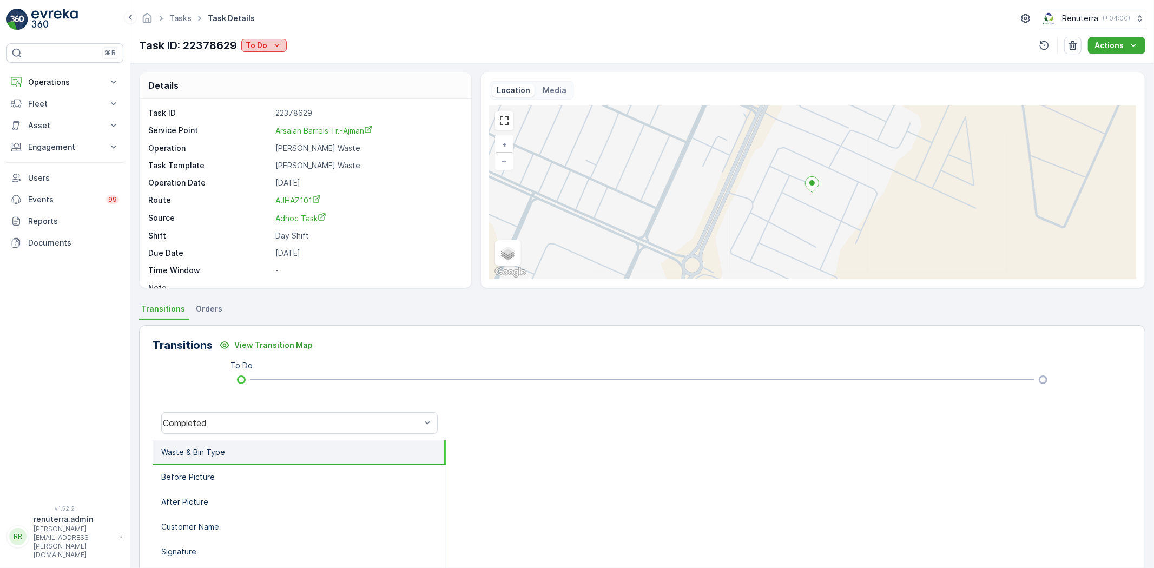
click at [278, 45] on icon "To Do" at bounding box center [277, 45] width 5 height 3
click at [273, 63] on span "Completed" at bounding box center [268, 61] width 41 height 11
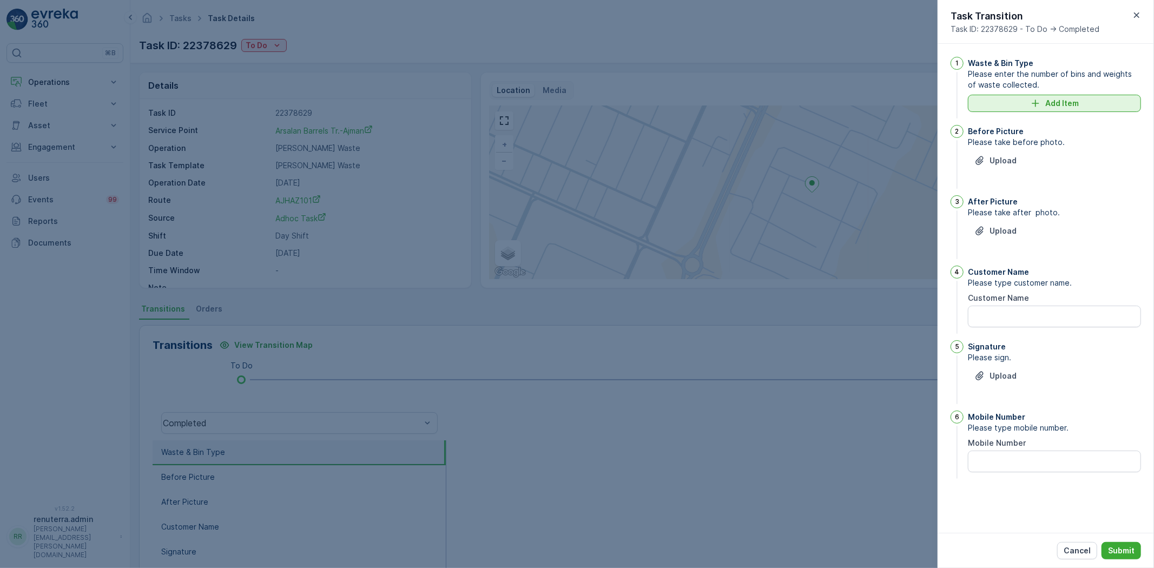
click at [1041, 105] on icon "Add Item" at bounding box center [1035, 103] width 11 height 11
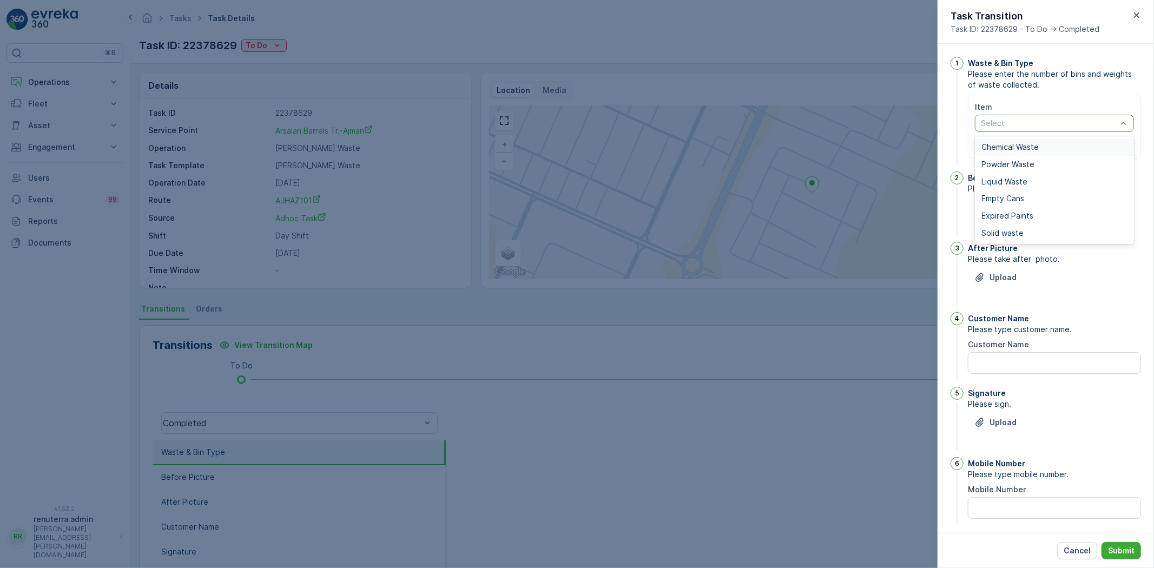
click at [1015, 146] on span "Chemical Waste" at bounding box center [1010, 147] width 57 height 9
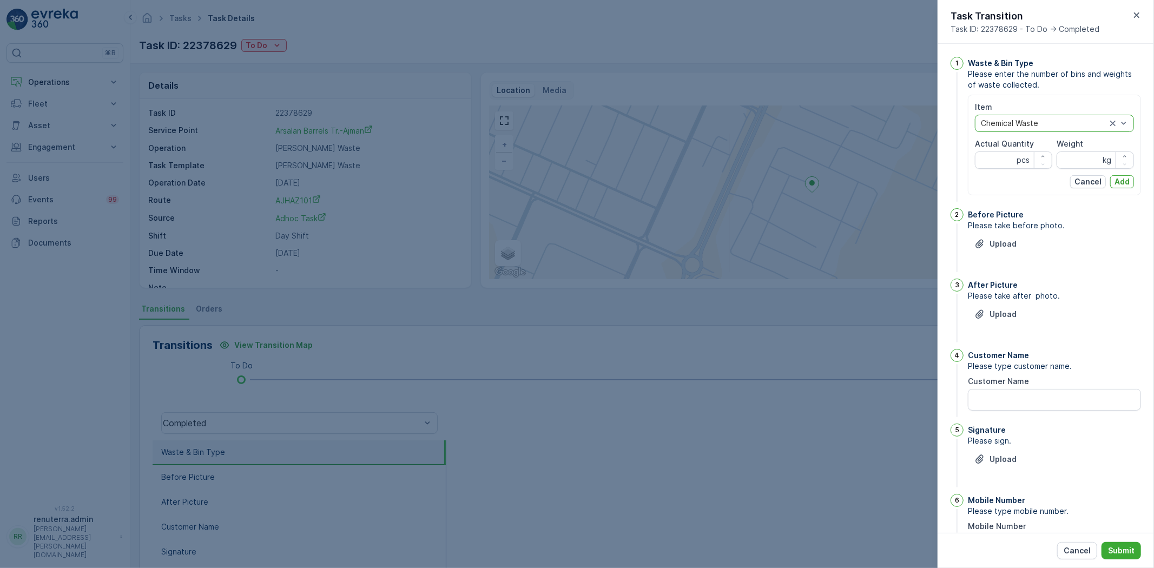
click at [1008, 149] on div "Actual Quantity pcs" at bounding box center [1013, 154] width 77 height 30
click at [1004, 158] on Quantity "Actual Quantity" at bounding box center [1013, 160] width 77 height 17
click at [1043, 161] on icon "button" at bounding box center [1043, 164] width 6 height 6
type Quantity "1"
click at [1073, 160] on input "Weight" at bounding box center [1095, 160] width 77 height 17
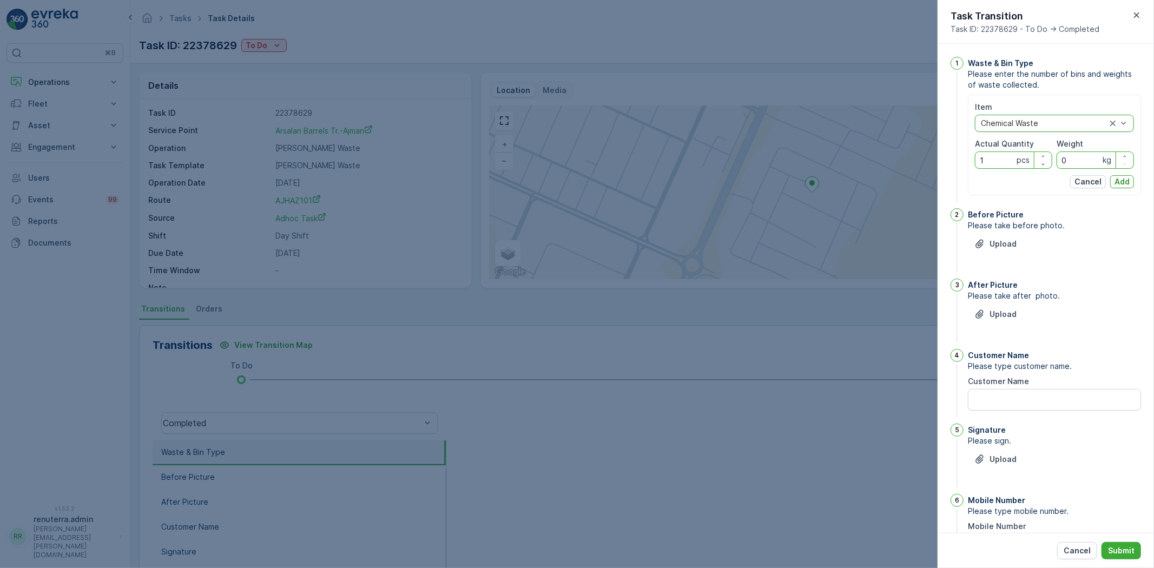
type input "0"
drag, startPoint x: 1009, startPoint y: 154, endPoint x: 986, endPoint y: 159, distance: 23.1
click at [987, 158] on Quantity "1" at bounding box center [1013, 160] width 77 height 17
type Quantity "2"
click at [1067, 163] on input "0" at bounding box center [1095, 160] width 77 height 17
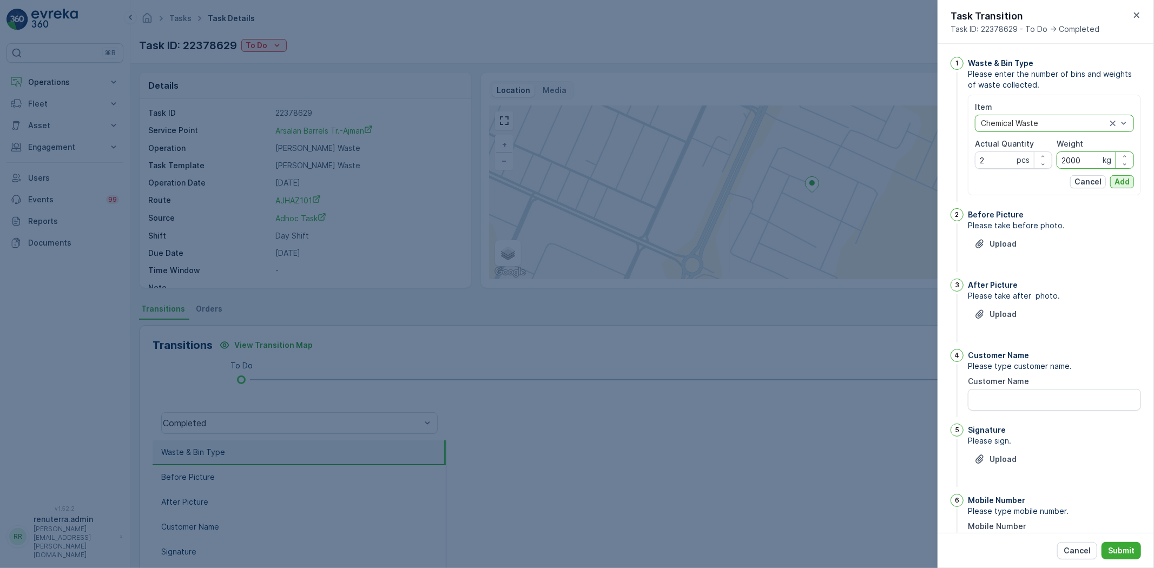
type input "2000"
click at [1122, 185] on p "Add" at bounding box center [1122, 181] width 15 height 11
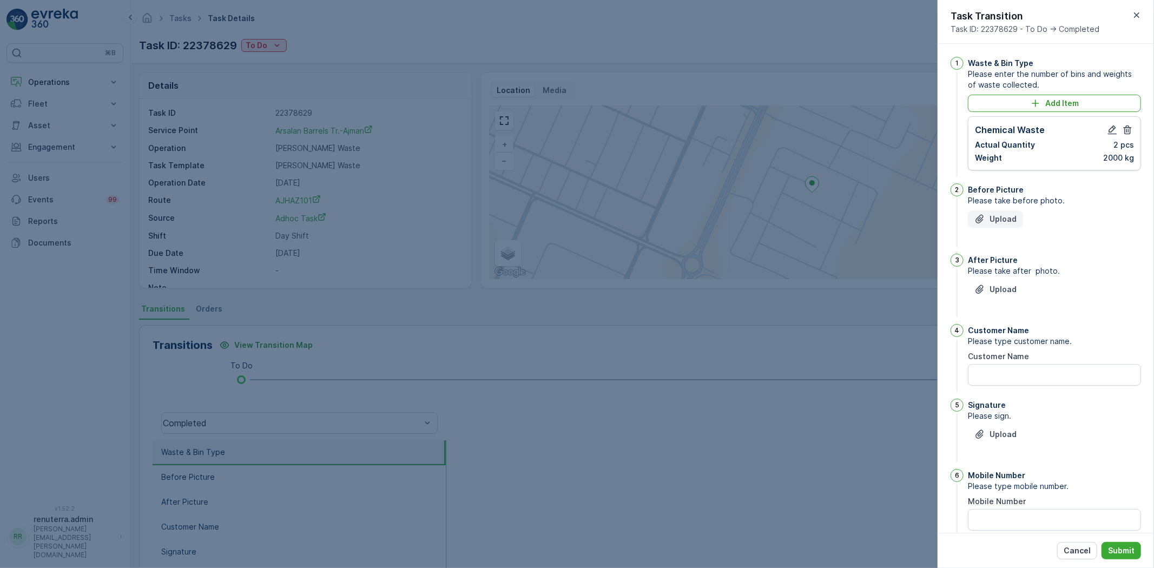
click at [1000, 226] on button "Upload" at bounding box center [995, 219] width 55 height 17
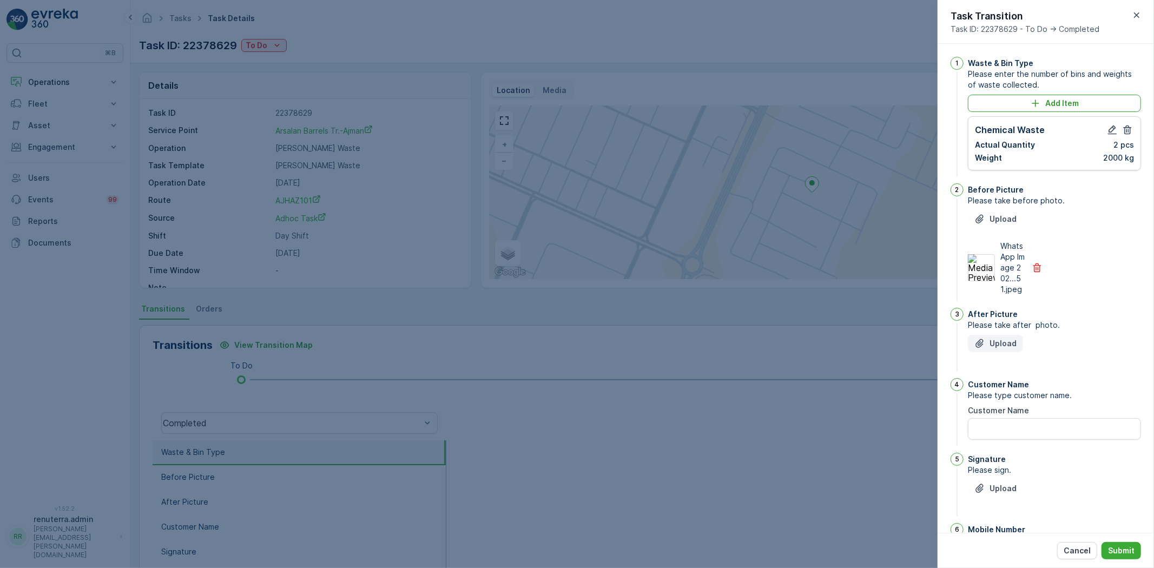
click at [1006, 349] on p "Upload" at bounding box center [1003, 343] width 27 height 11
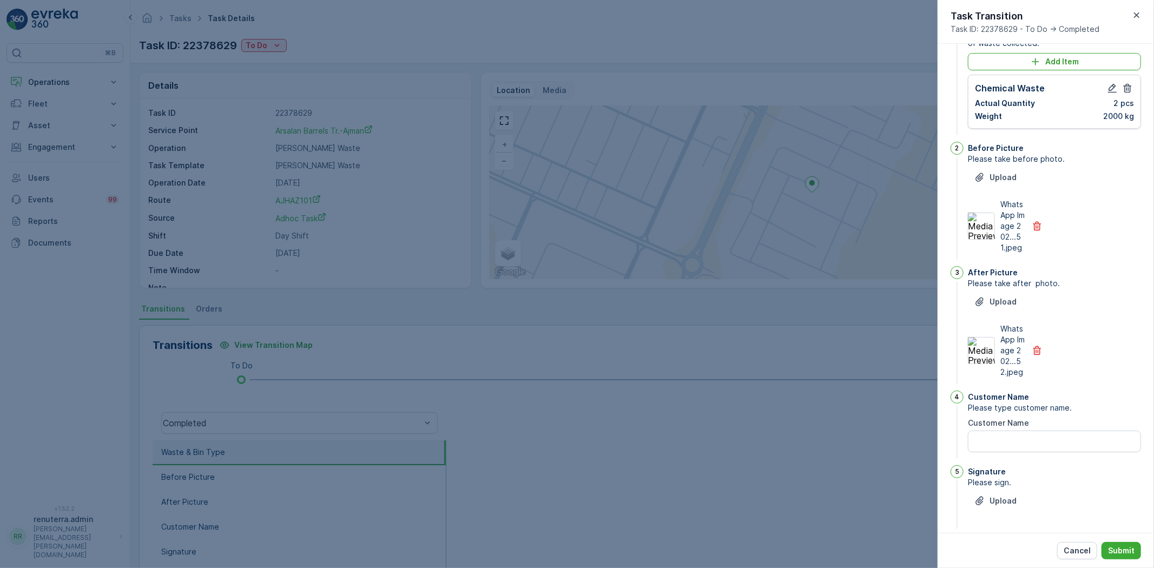
scroll to position [60, 0]
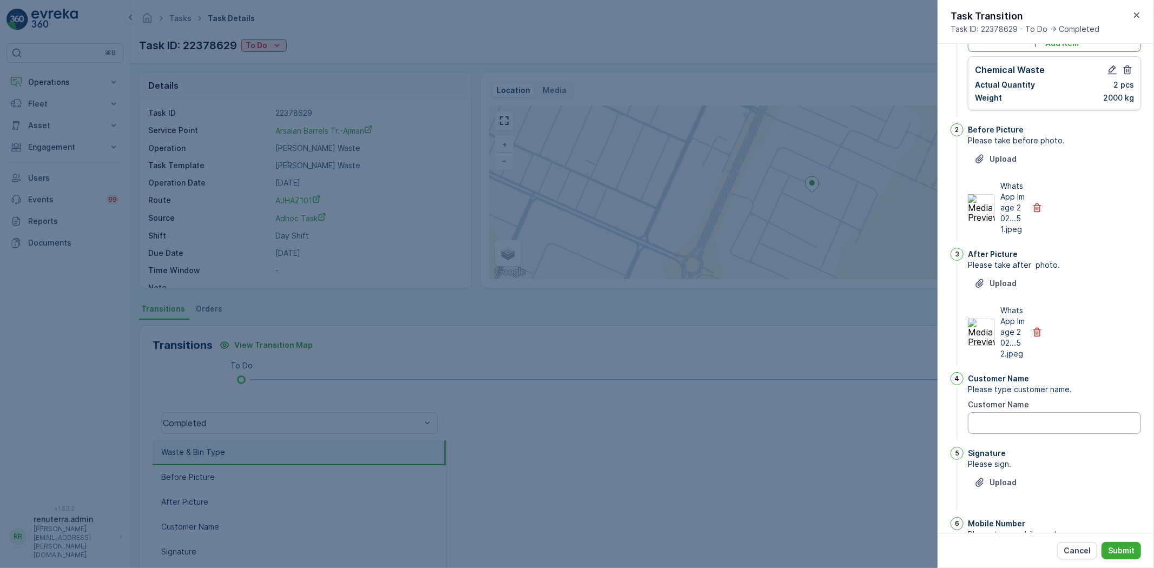
click at [1019, 434] on Name "Customer Name" at bounding box center [1054, 423] width 173 height 22
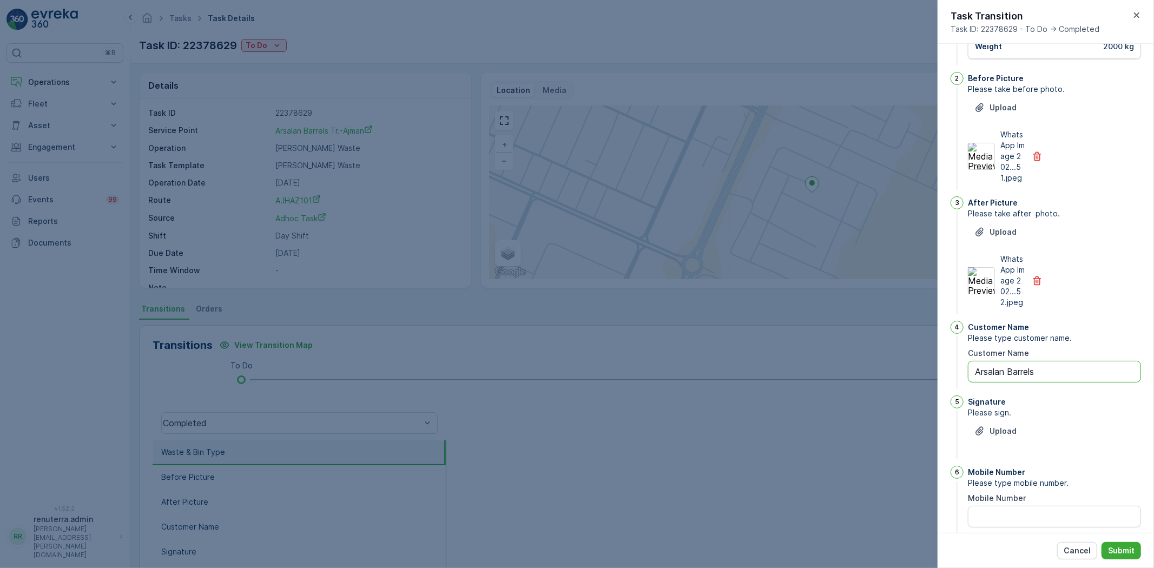
scroll to position [149, 0]
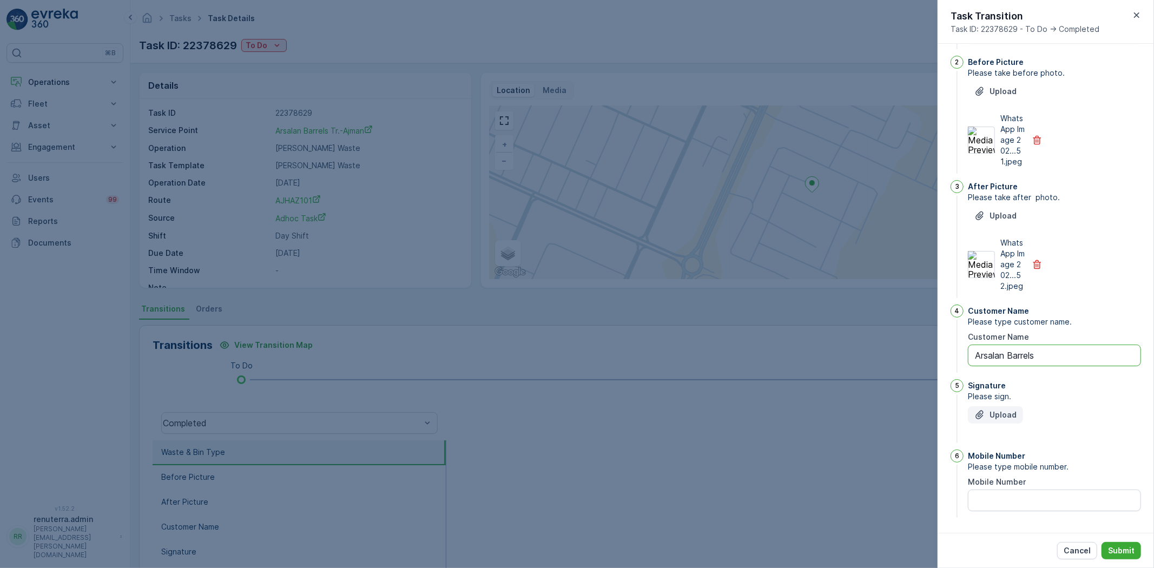
type Name "Arsalan Barrels"
click at [1006, 419] on p "Upload" at bounding box center [1003, 415] width 27 height 11
click at [1012, 406] on button "Upload" at bounding box center [995, 414] width 55 height 17
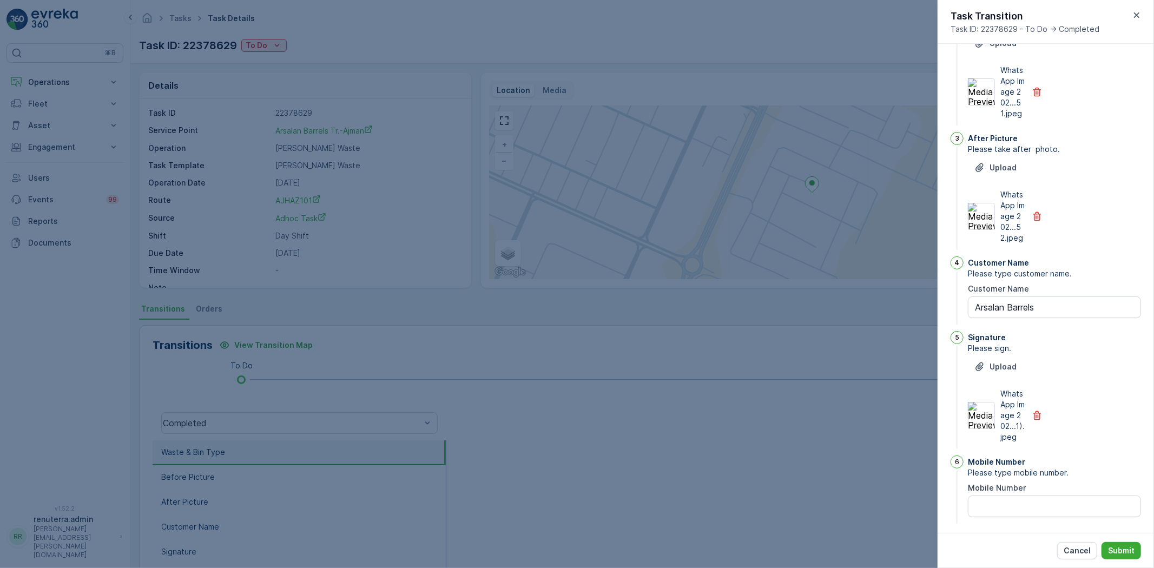
scroll to position [214, 0]
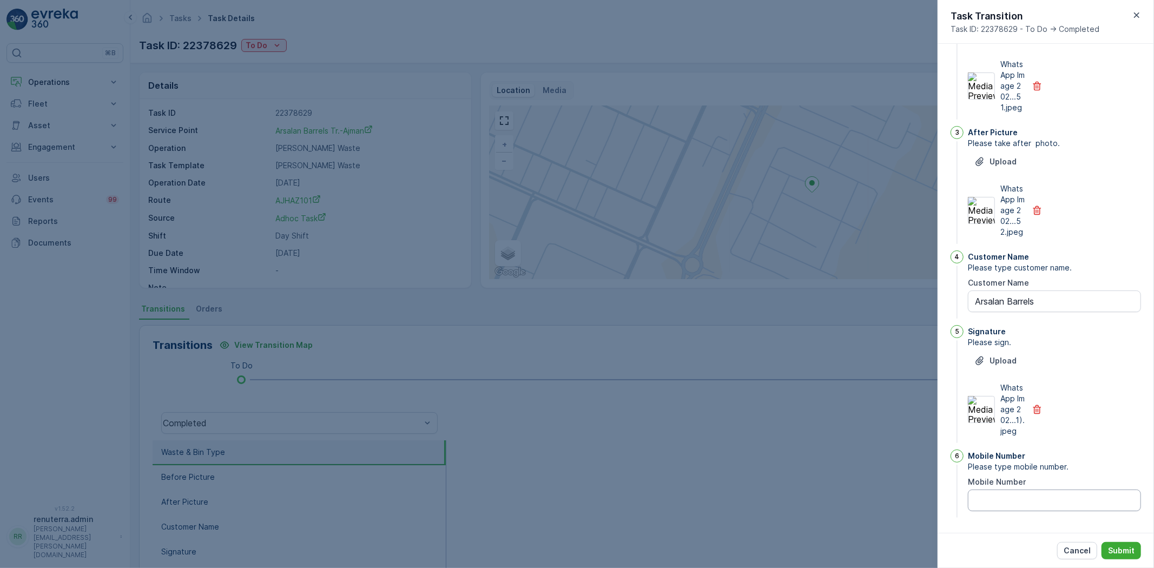
click at [1015, 501] on Number "Mobile Number" at bounding box center [1054, 501] width 173 height 22
type Number "0"
click at [1130, 562] on div "Cancel Submit" at bounding box center [1046, 550] width 216 height 35
click at [1129, 560] on div "Cancel Submit" at bounding box center [1046, 550] width 216 height 35
click at [1128, 560] on div "Cancel Submit" at bounding box center [1046, 550] width 216 height 35
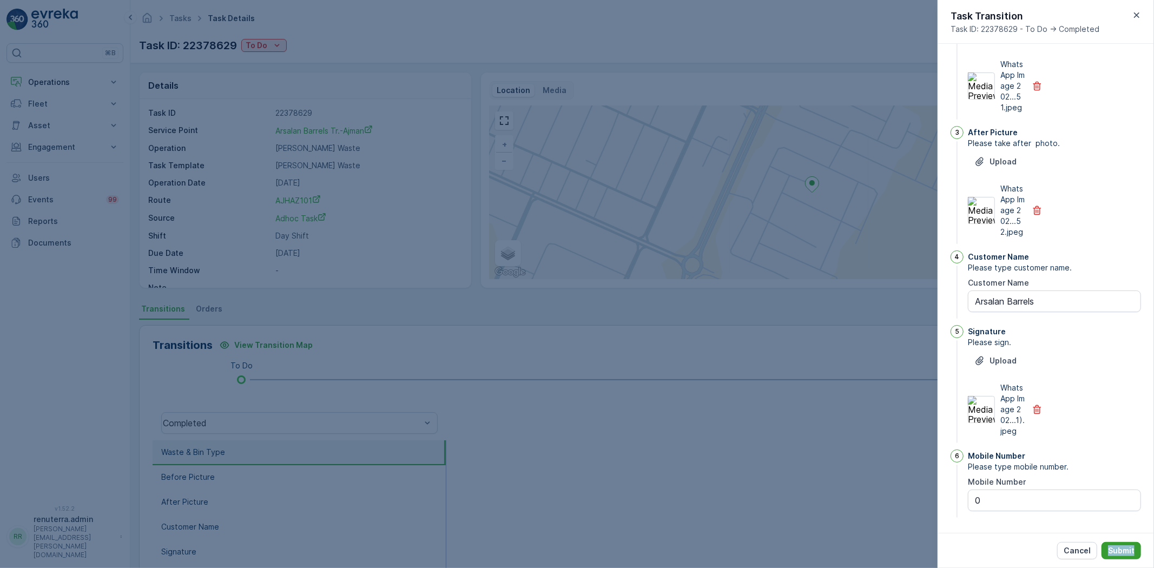
click at [1128, 558] on button "Submit" at bounding box center [1122, 550] width 40 height 17
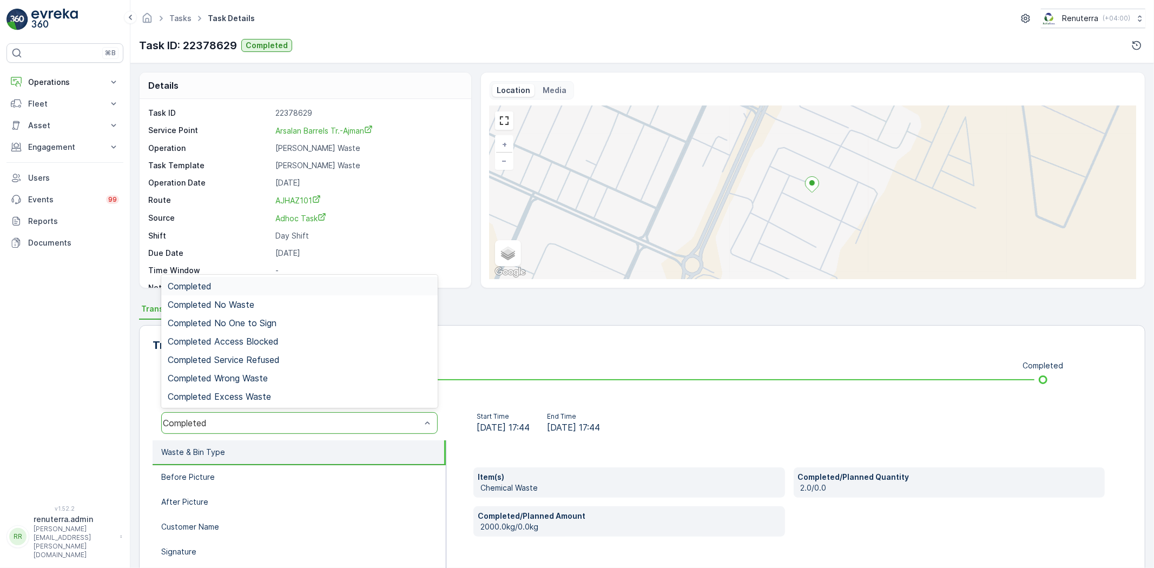
click at [215, 284] on div "Completed" at bounding box center [300, 286] width 264 height 10
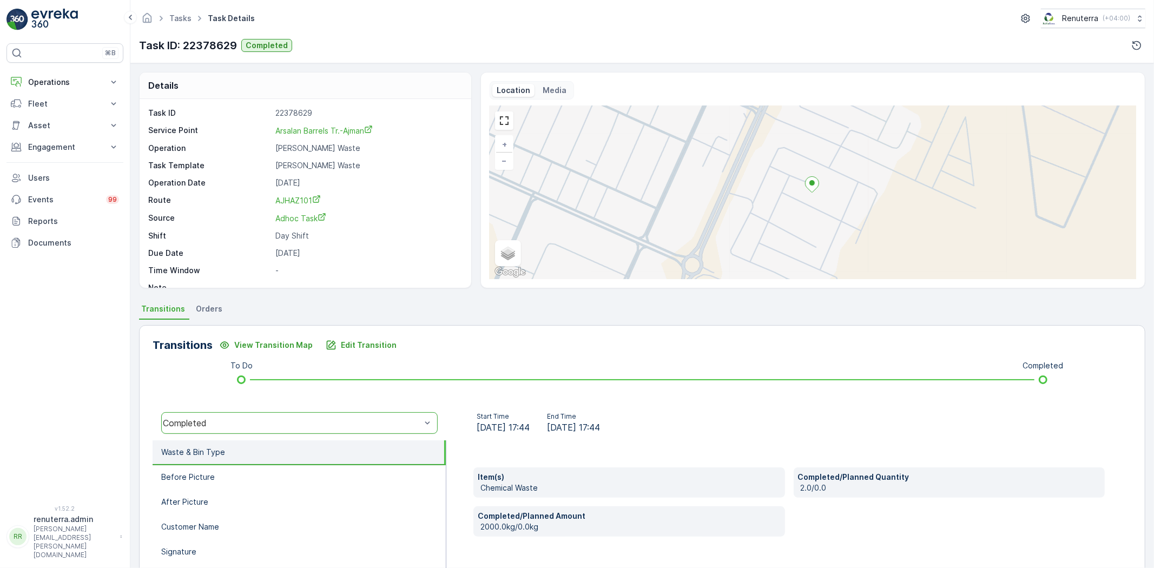
scroll to position [114, 0]
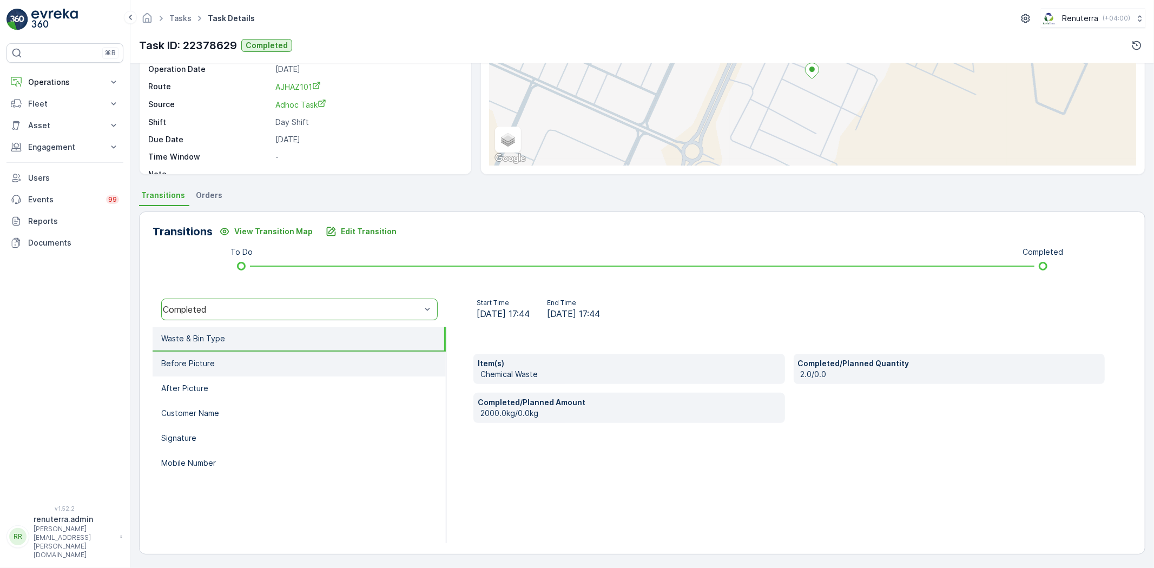
click at [264, 373] on ul "Waste & Bin Type Before Picture After Picture Customer Name Signature Mobile Nu…" at bounding box center [300, 435] width 294 height 216
click at [255, 352] on li "Before Picture" at bounding box center [299, 364] width 293 height 25
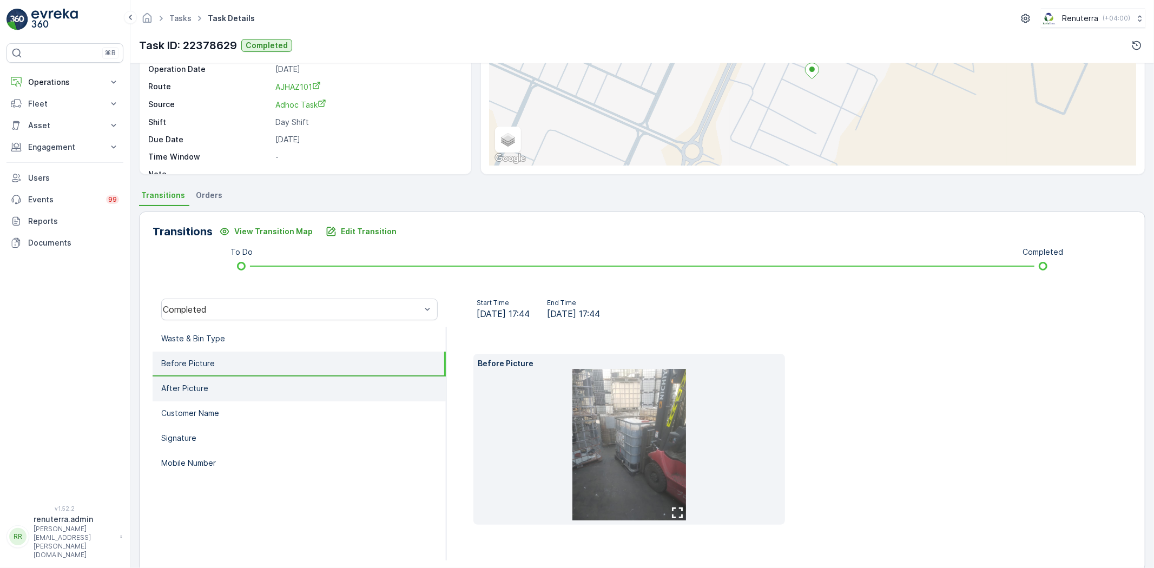
click at [276, 383] on li "After Picture" at bounding box center [299, 389] width 293 height 25
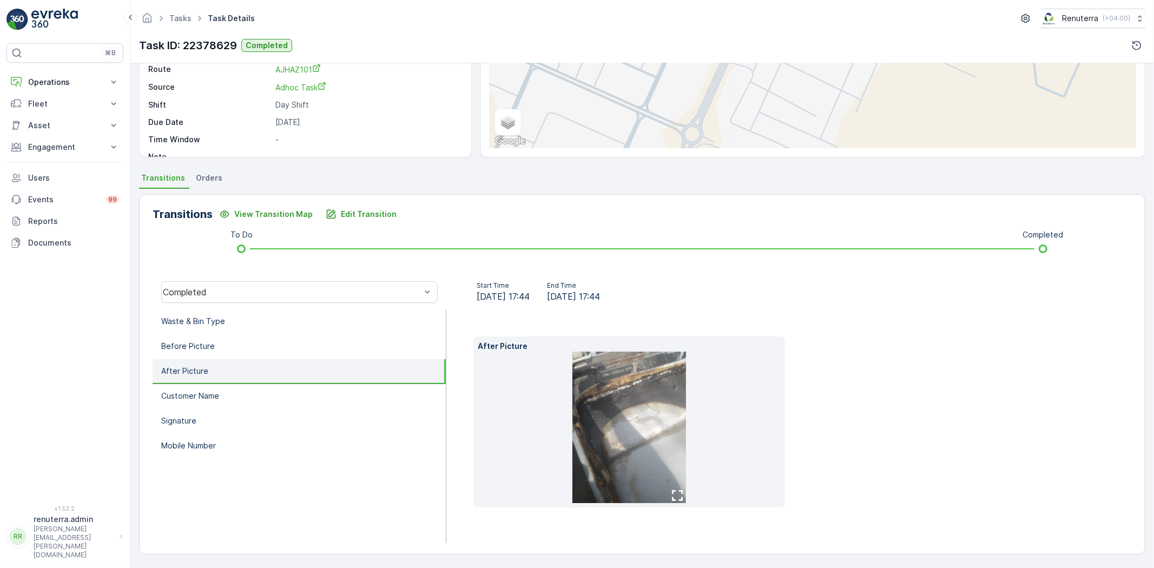
click at [272, 379] on li "After Picture" at bounding box center [299, 371] width 293 height 25
click at [279, 397] on li "Customer Name" at bounding box center [299, 396] width 293 height 25
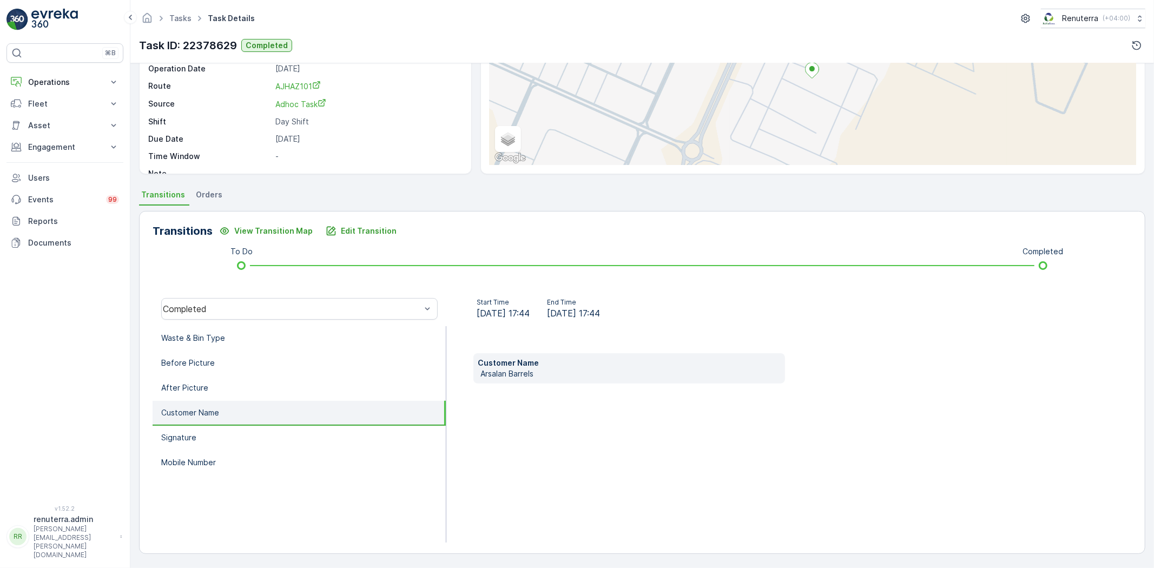
scroll to position [114, 0]
click at [284, 414] on li "Customer Name" at bounding box center [299, 413] width 293 height 25
click at [274, 439] on li "Signature" at bounding box center [299, 438] width 293 height 25
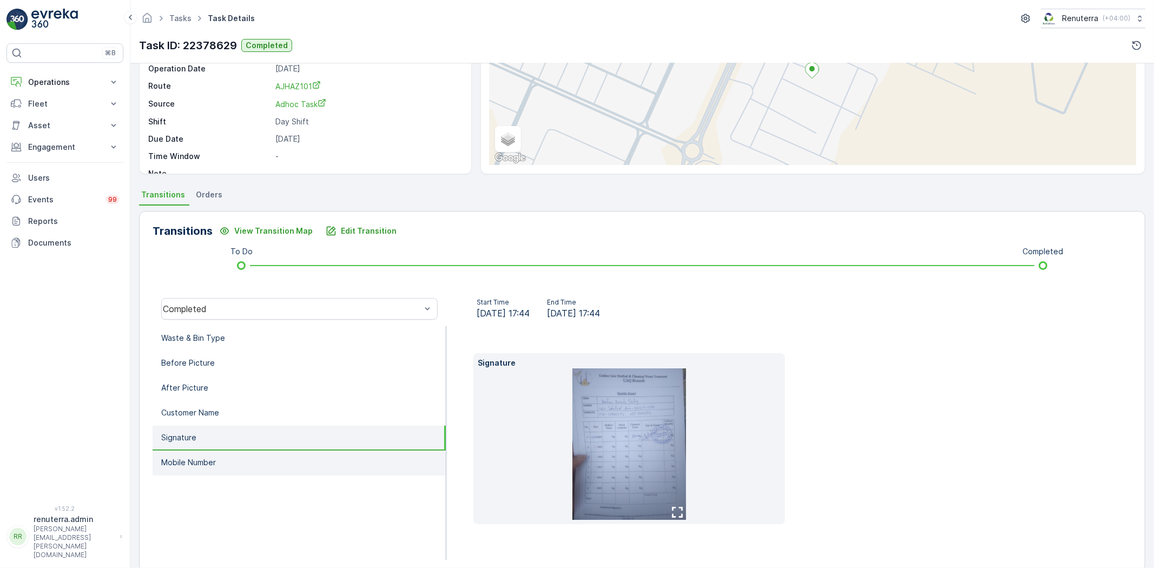
click at [268, 451] on li "Mobile Number" at bounding box center [299, 463] width 293 height 25
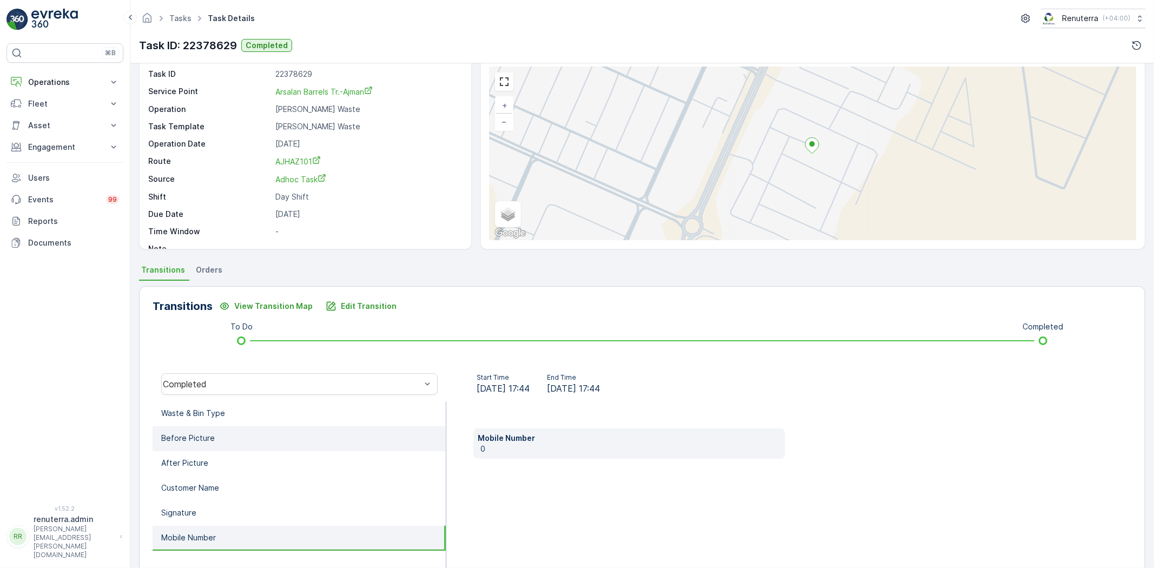
scroll to position [114, 0]
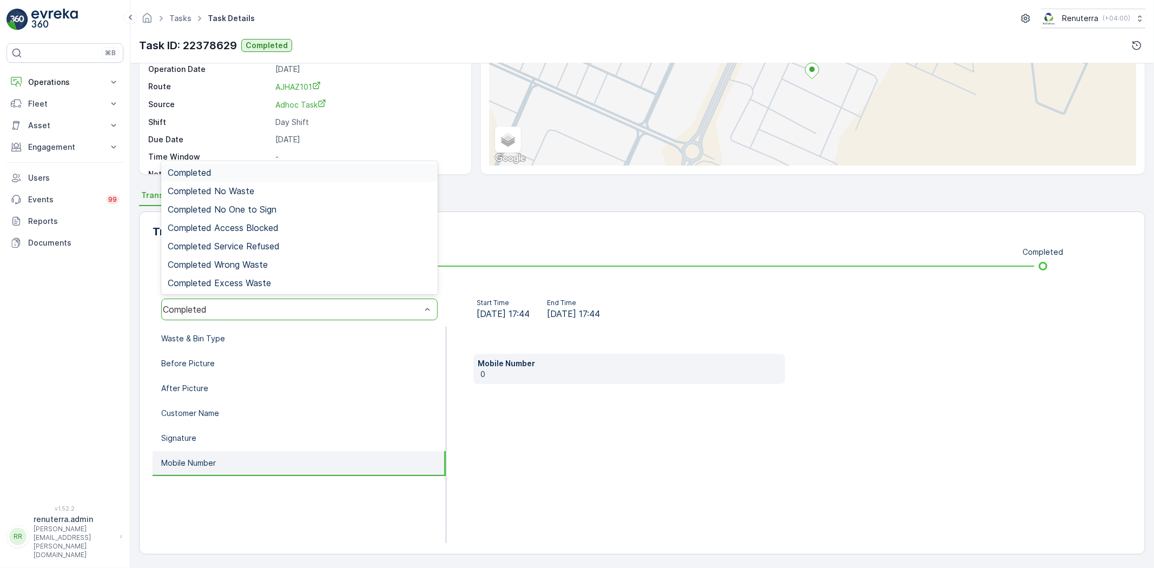
click at [234, 180] on div "Completed" at bounding box center [299, 172] width 277 height 18
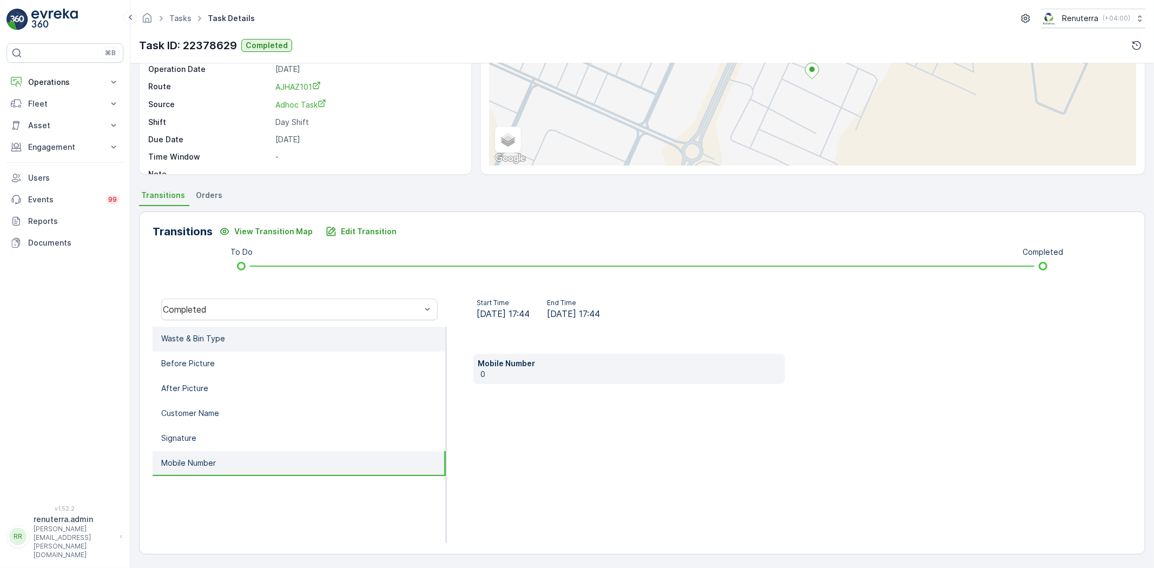
click at [239, 331] on li "Waste & Bin Type" at bounding box center [299, 339] width 293 height 25
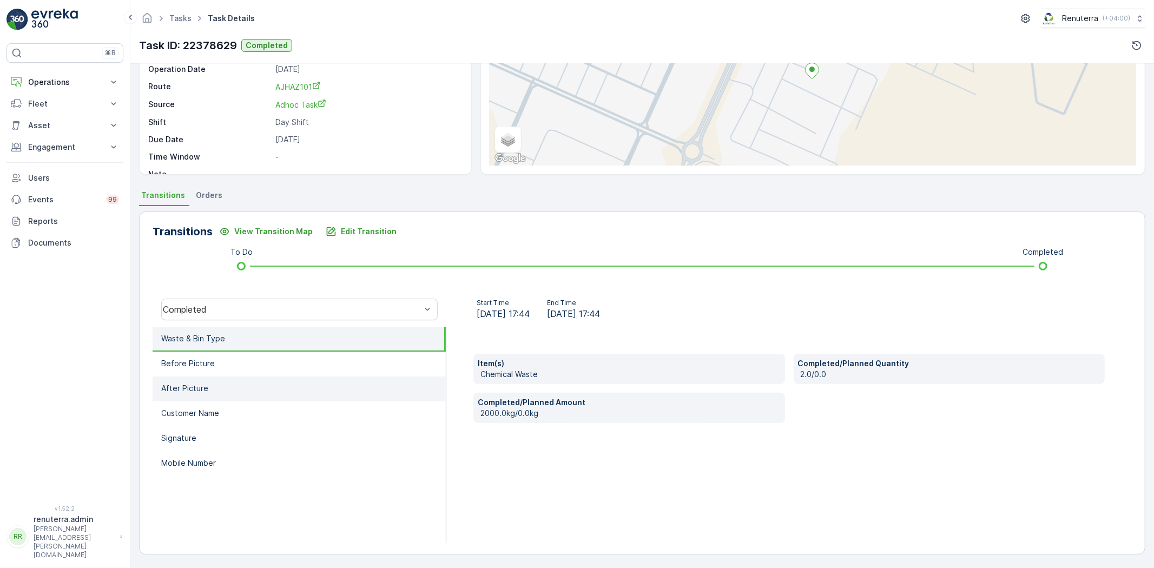
click at [339, 382] on li "After Picture" at bounding box center [299, 389] width 293 height 25
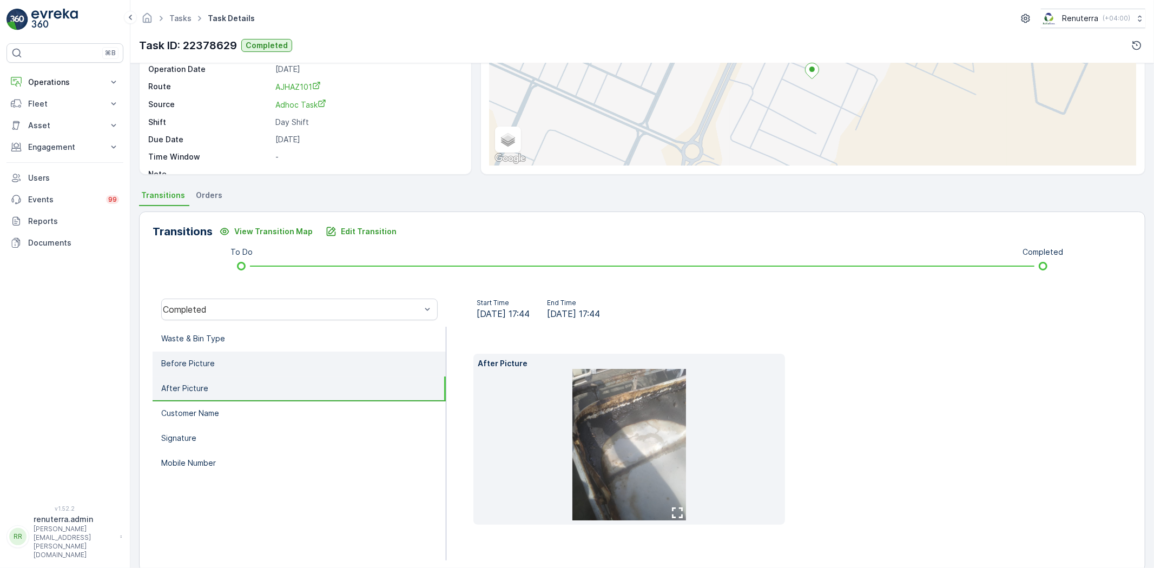
click at [328, 362] on li "Before Picture" at bounding box center [299, 364] width 293 height 25
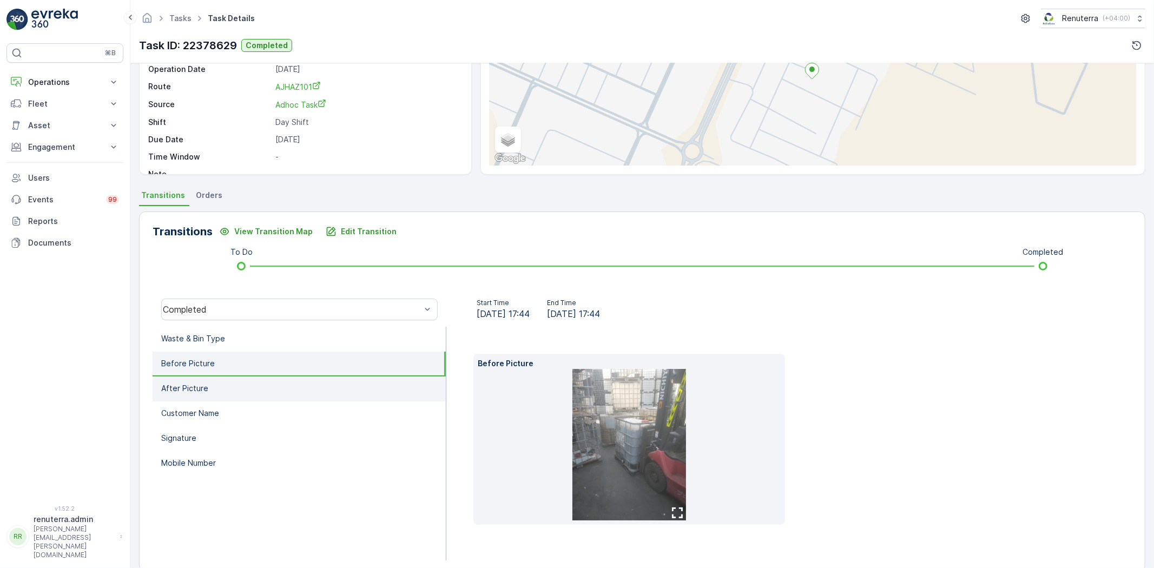
click at [360, 397] on li "After Picture" at bounding box center [299, 389] width 293 height 25
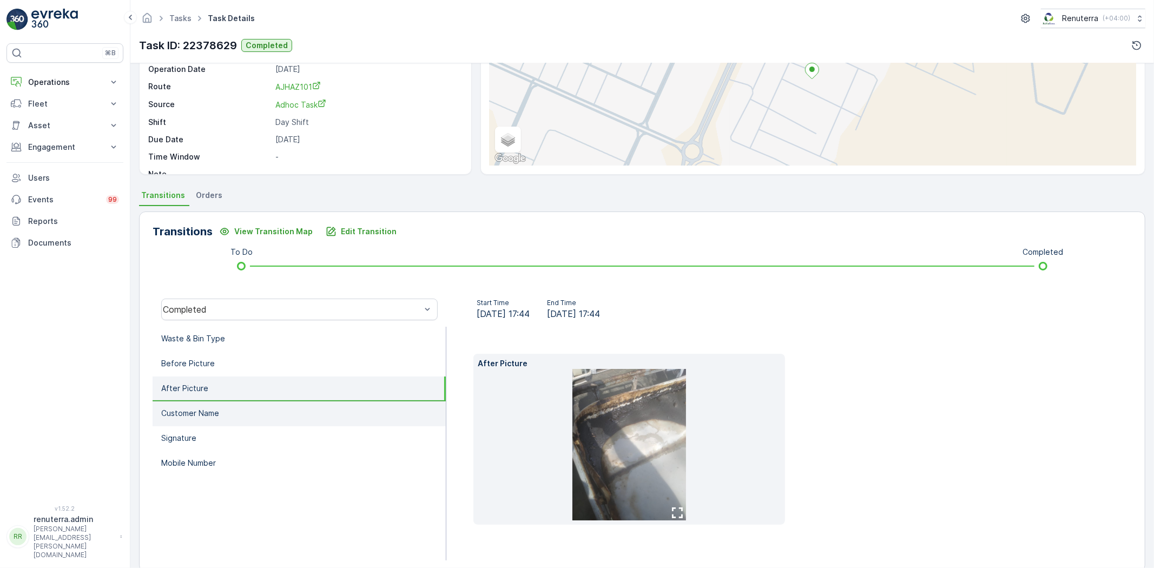
click at [354, 408] on li "Customer Name" at bounding box center [299, 414] width 293 height 25
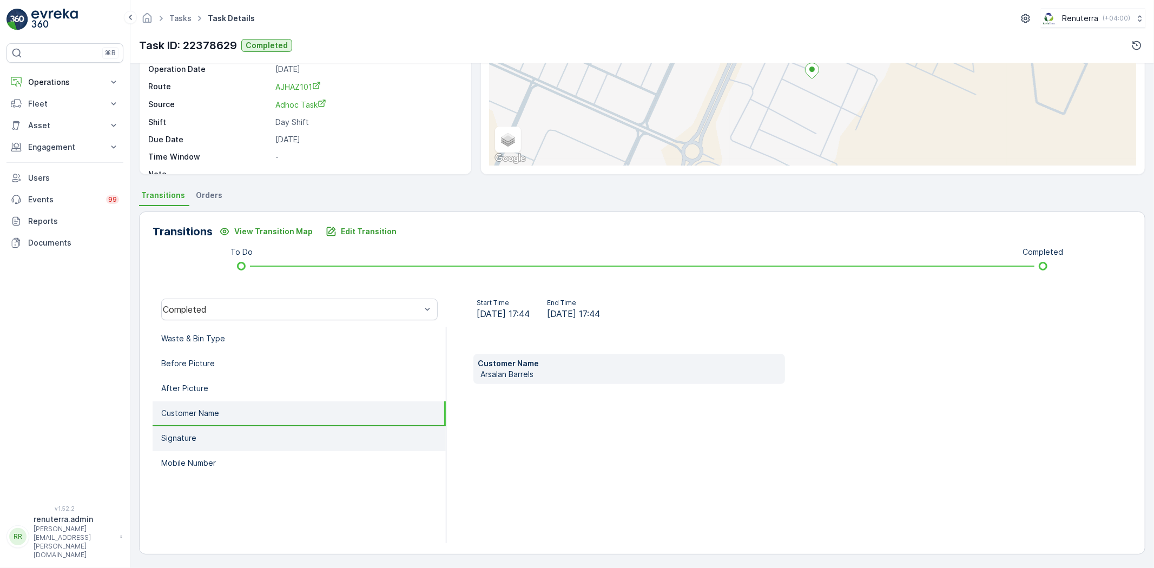
click at [355, 436] on li "Signature" at bounding box center [299, 438] width 293 height 25
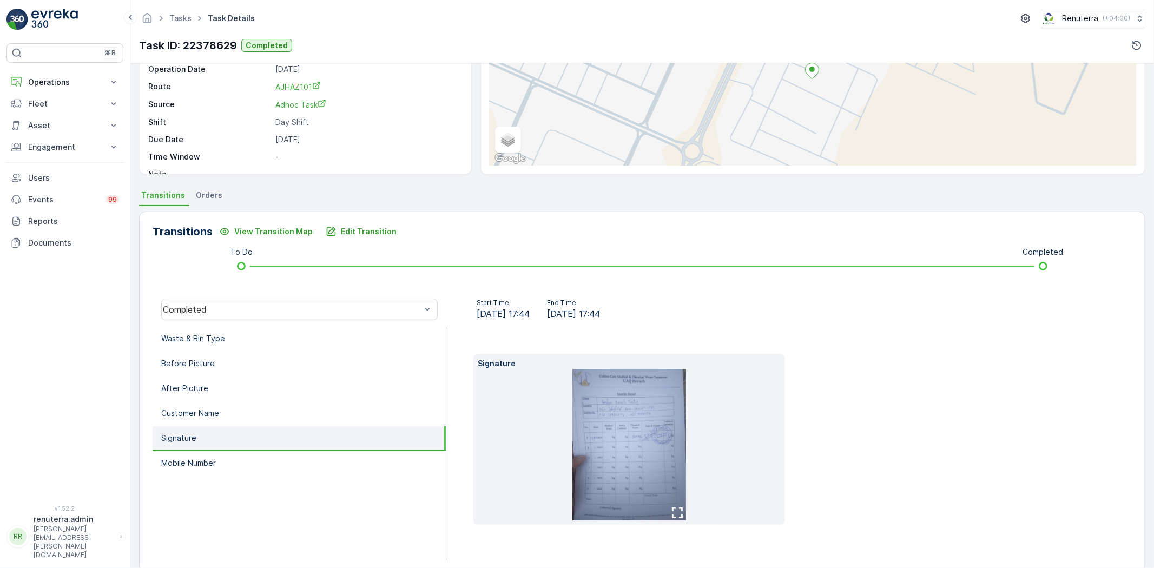
click at [355, 446] on li "Signature" at bounding box center [299, 438] width 293 height 25
click at [356, 451] on li "Mobile Number" at bounding box center [299, 463] width 293 height 25
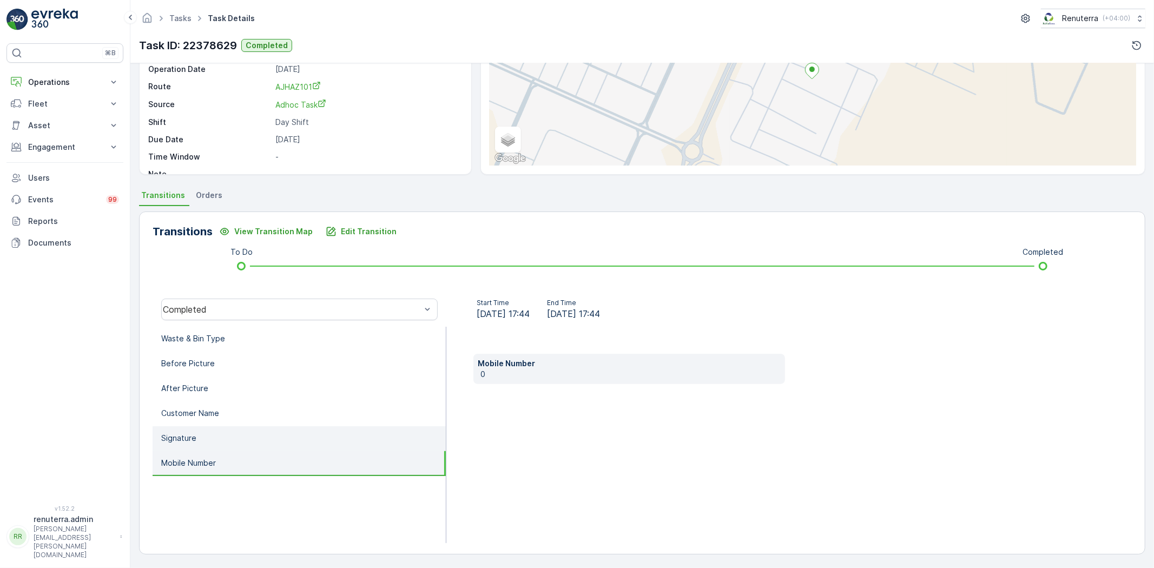
click at [346, 436] on li "Signature" at bounding box center [299, 438] width 293 height 25
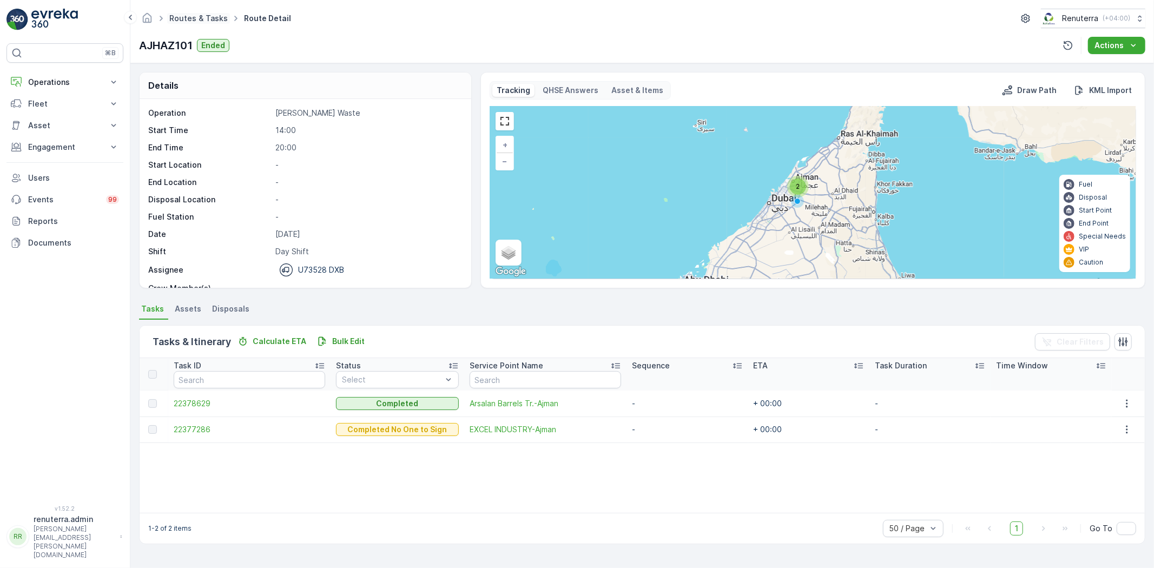
click at [176, 15] on link "Routes & Tasks" at bounding box center [198, 18] width 58 height 9
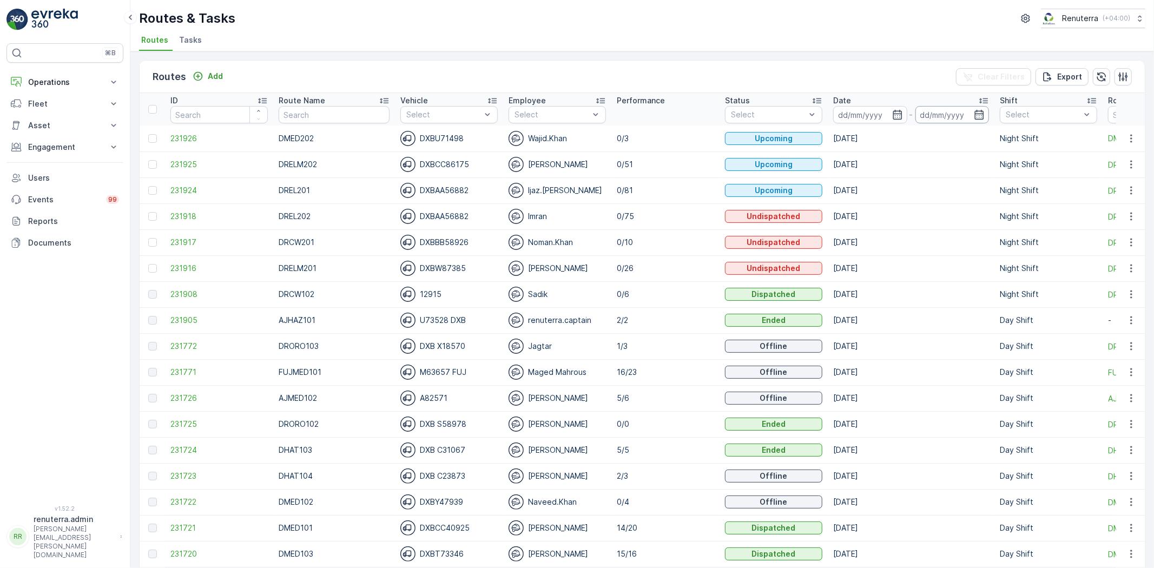
click at [931, 112] on input at bounding box center [953, 114] width 74 height 17
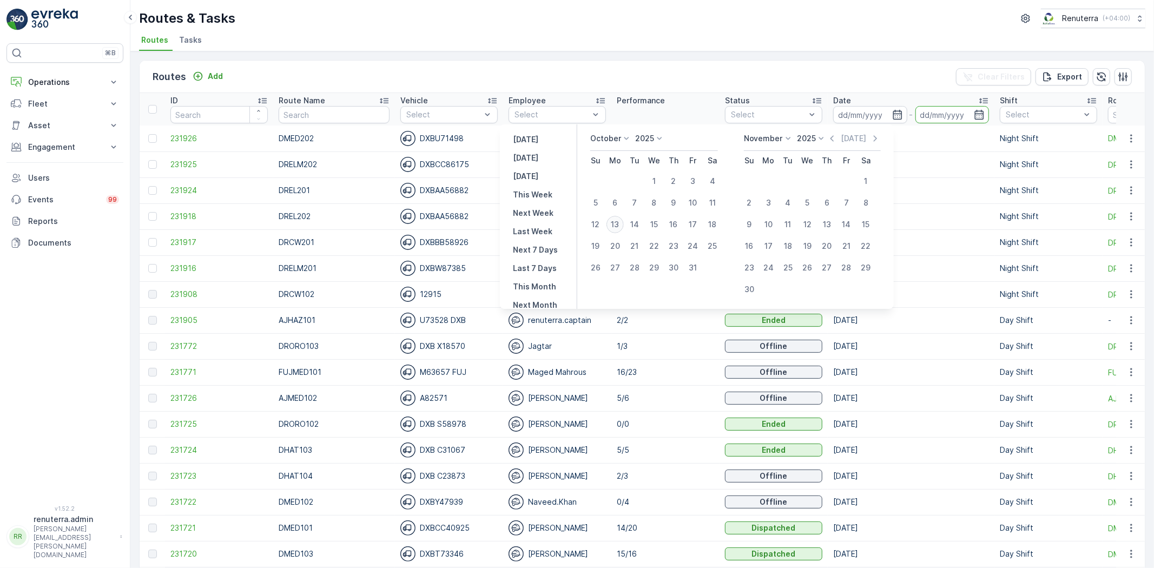
click at [629, 222] on button "14" at bounding box center [634, 224] width 19 height 19
type input "14.10.2025"
click at [625, 222] on button "13" at bounding box center [615, 224] width 19 height 19
type input "[DATE]"
click at [619, 223] on div "13" at bounding box center [615, 224] width 17 height 17
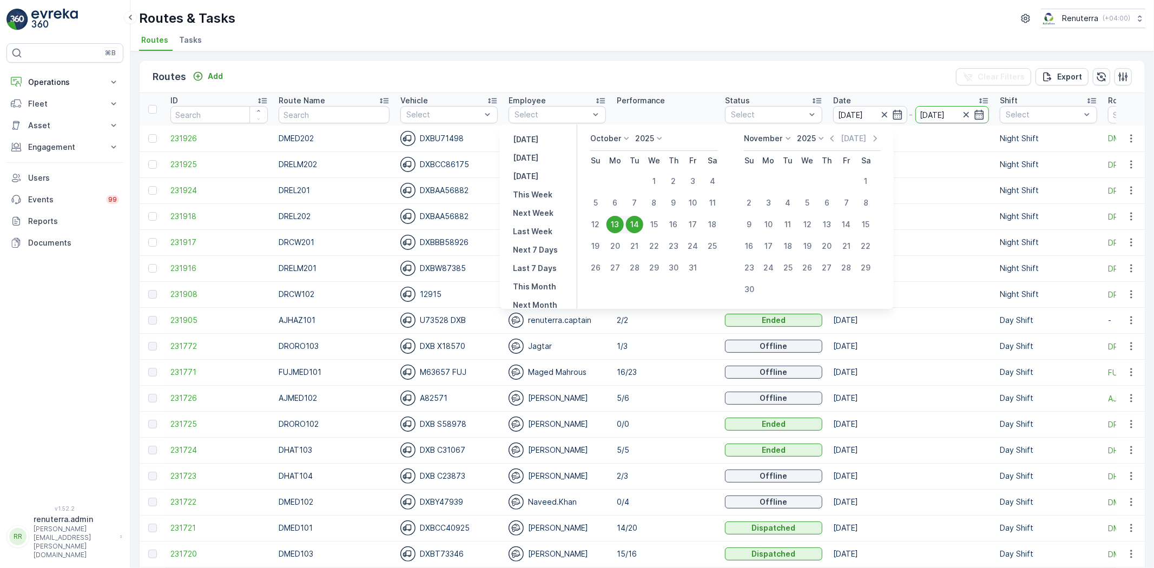
type input "[DATE]"
